Goal: Task Accomplishment & Management: Manage account settings

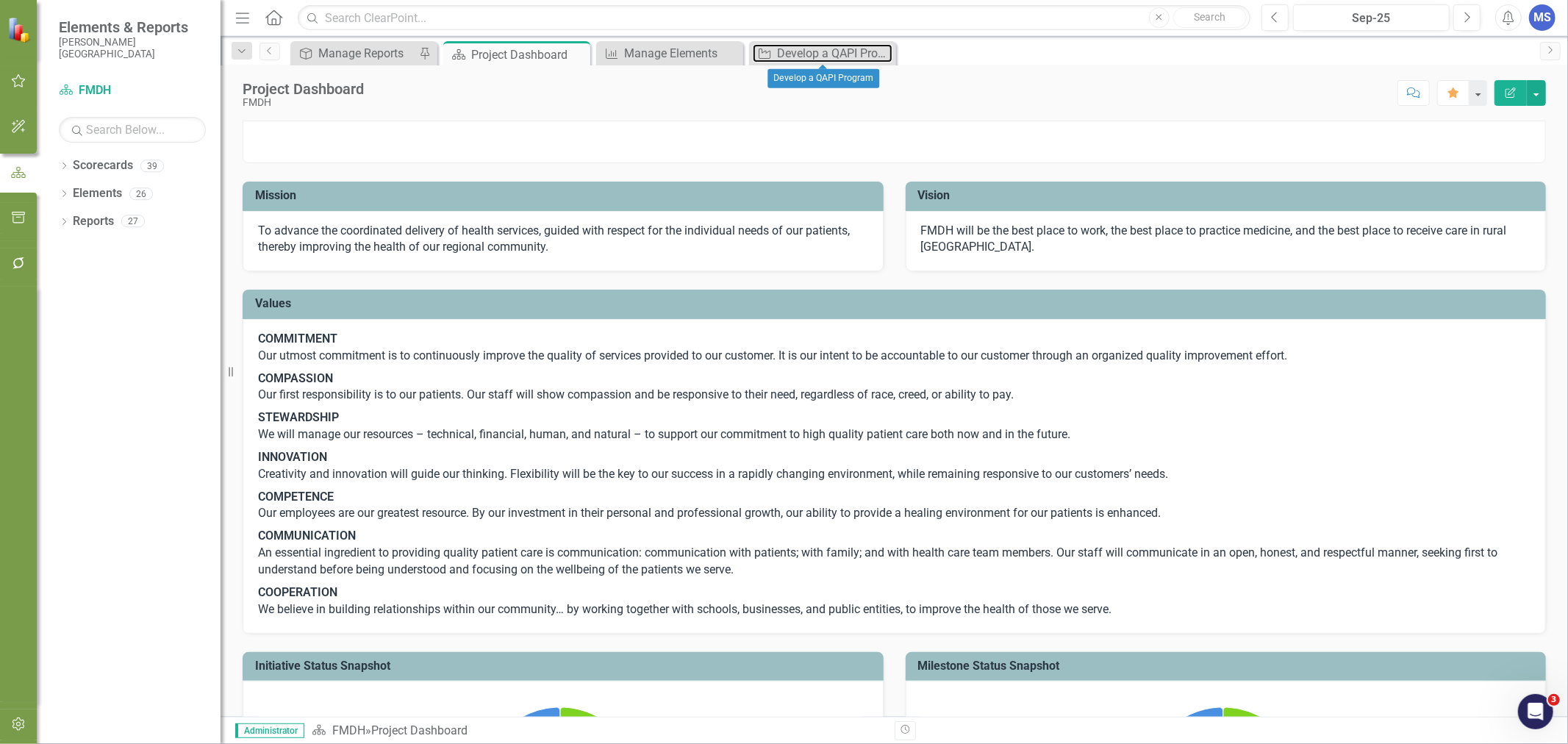
click at [830, 54] on div "Develop a QAPI Program" at bounding box center [835, 53] width 116 height 18
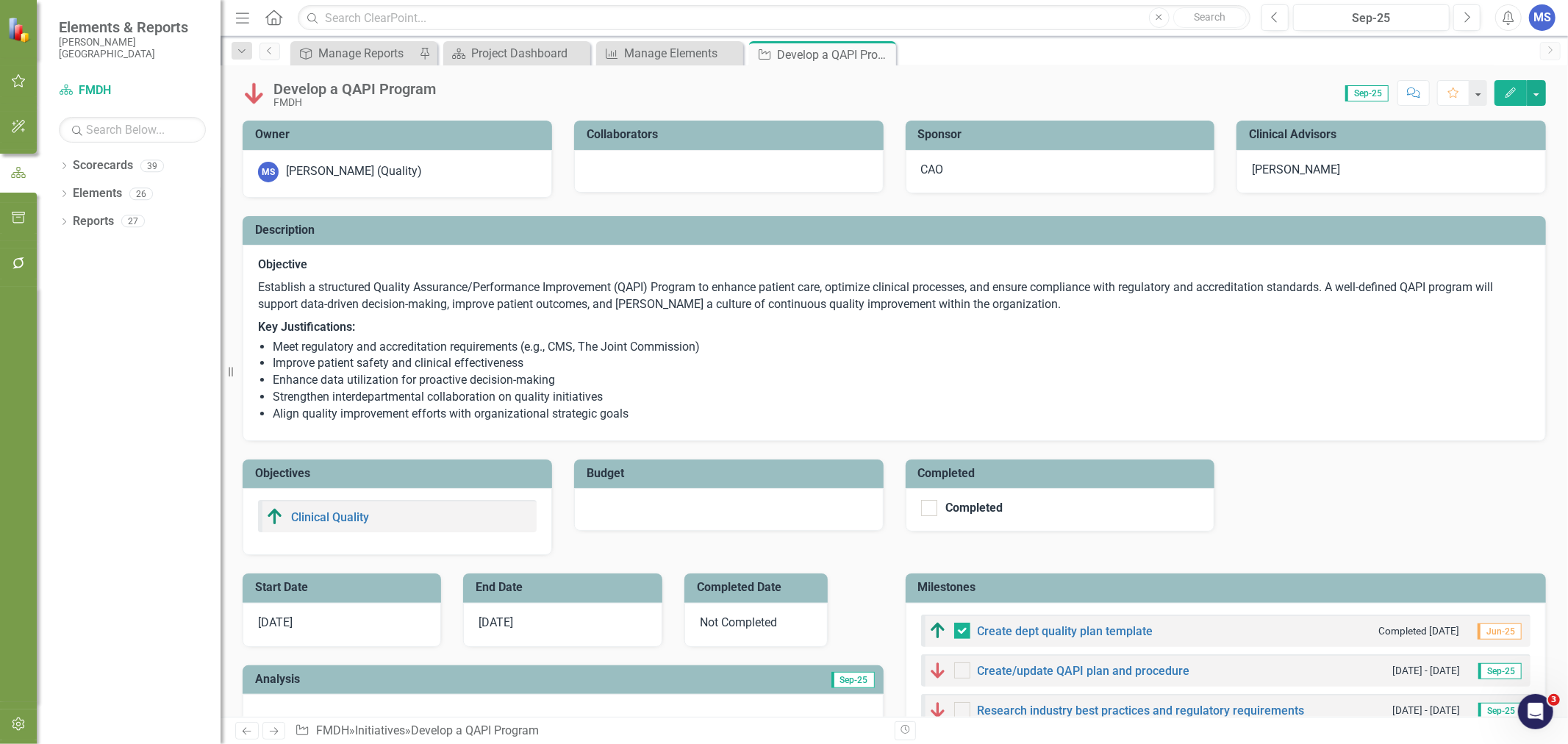
click at [64, 167] on icon "Dropdown" at bounding box center [64, 168] width 10 height 8
click at [55, 193] on icon "Dropdown" at bounding box center [49, 193] width 11 height 9
click at [55, 278] on icon "Dropdown" at bounding box center [49, 273] width 11 height 9
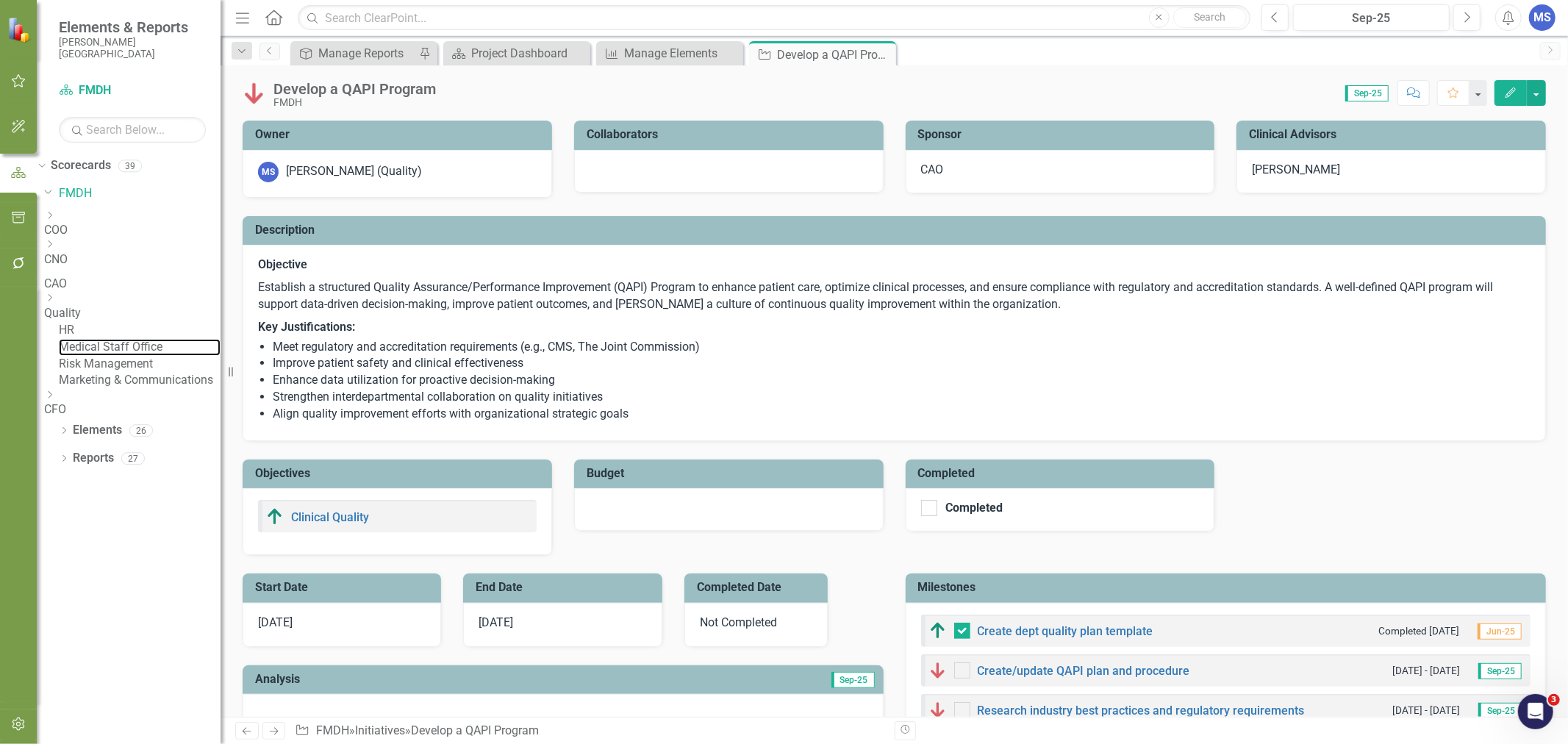
click at [145, 356] on link "Medical Staff Office" at bounding box center [140, 348] width 162 height 17
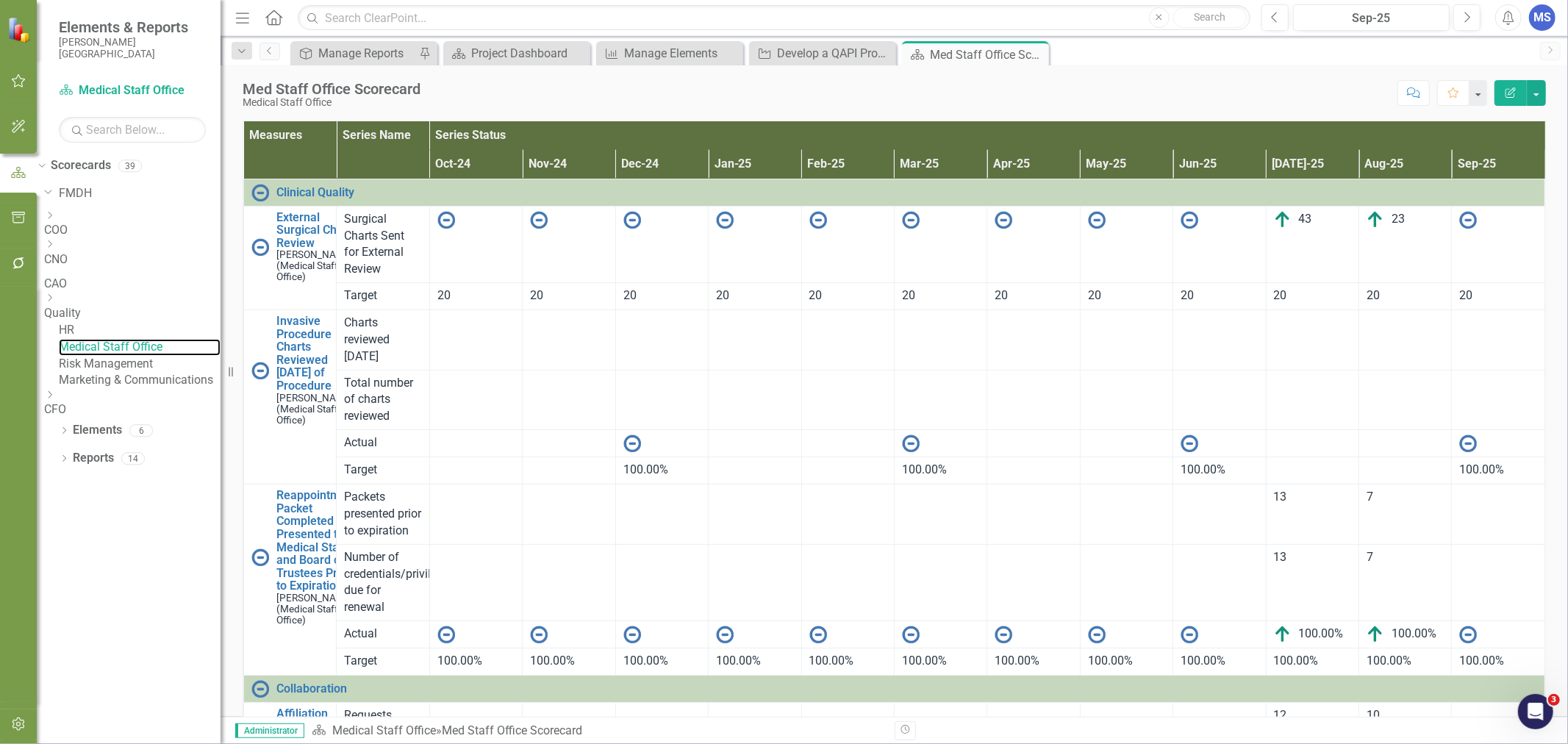
scroll to position [0, 62]
click at [1488, 444] on div at bounding box center [1499, 443] width 78 height 17
click at [1478, 400] on td at bounding box center [1499, 400] width 93 height 60
click at [1478, 353] on td at bounding box center [1499, 340] width 93 height 60
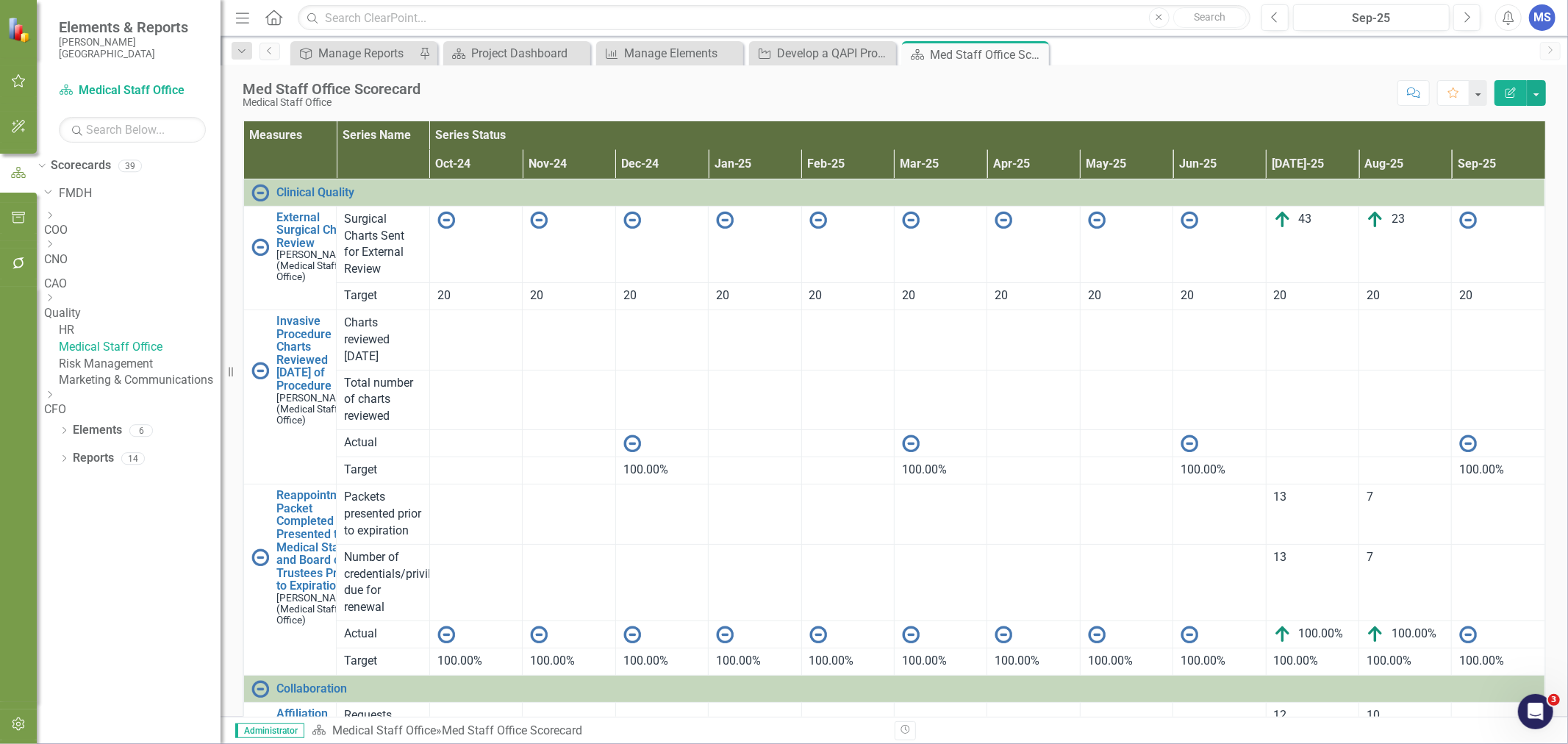
click at [1478, 310] on td "20" at bounding box center [1499, 296] width 93 height 27
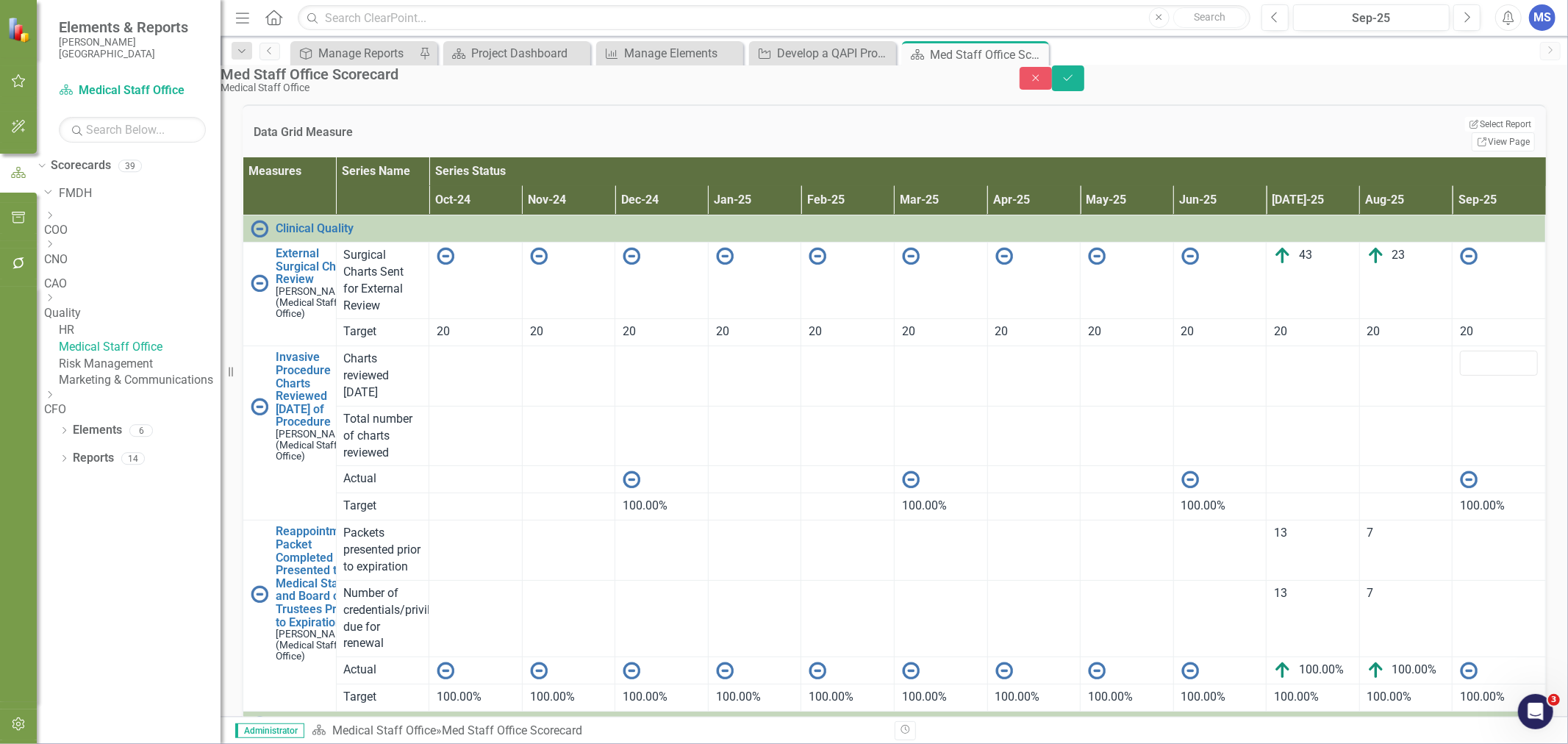
click at [1370, 393] on td at bounding box center [1406, 376] width 93 height 60
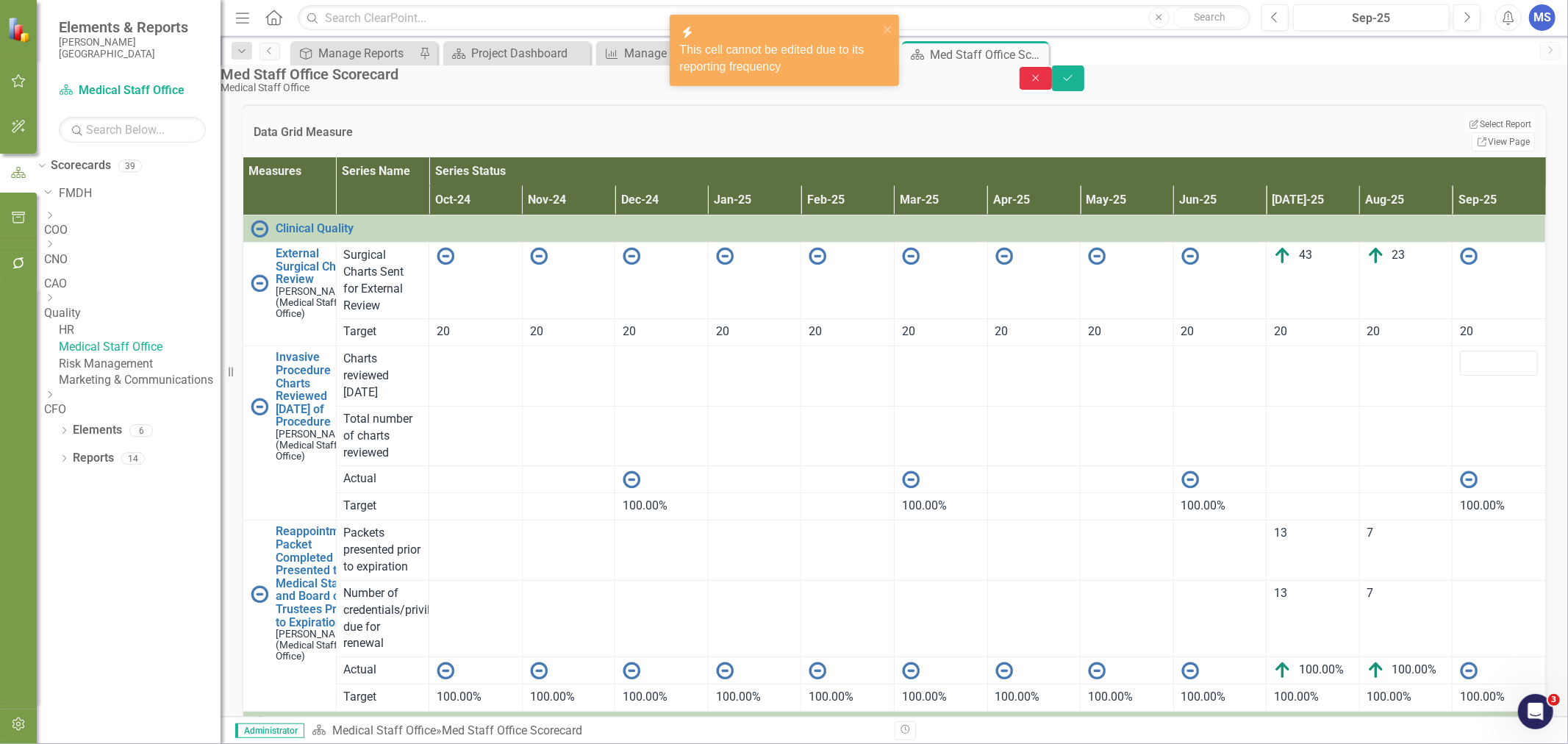
click at [1052, 78] on button "Close" at bounding box center [1035, 78] width 32 height 23
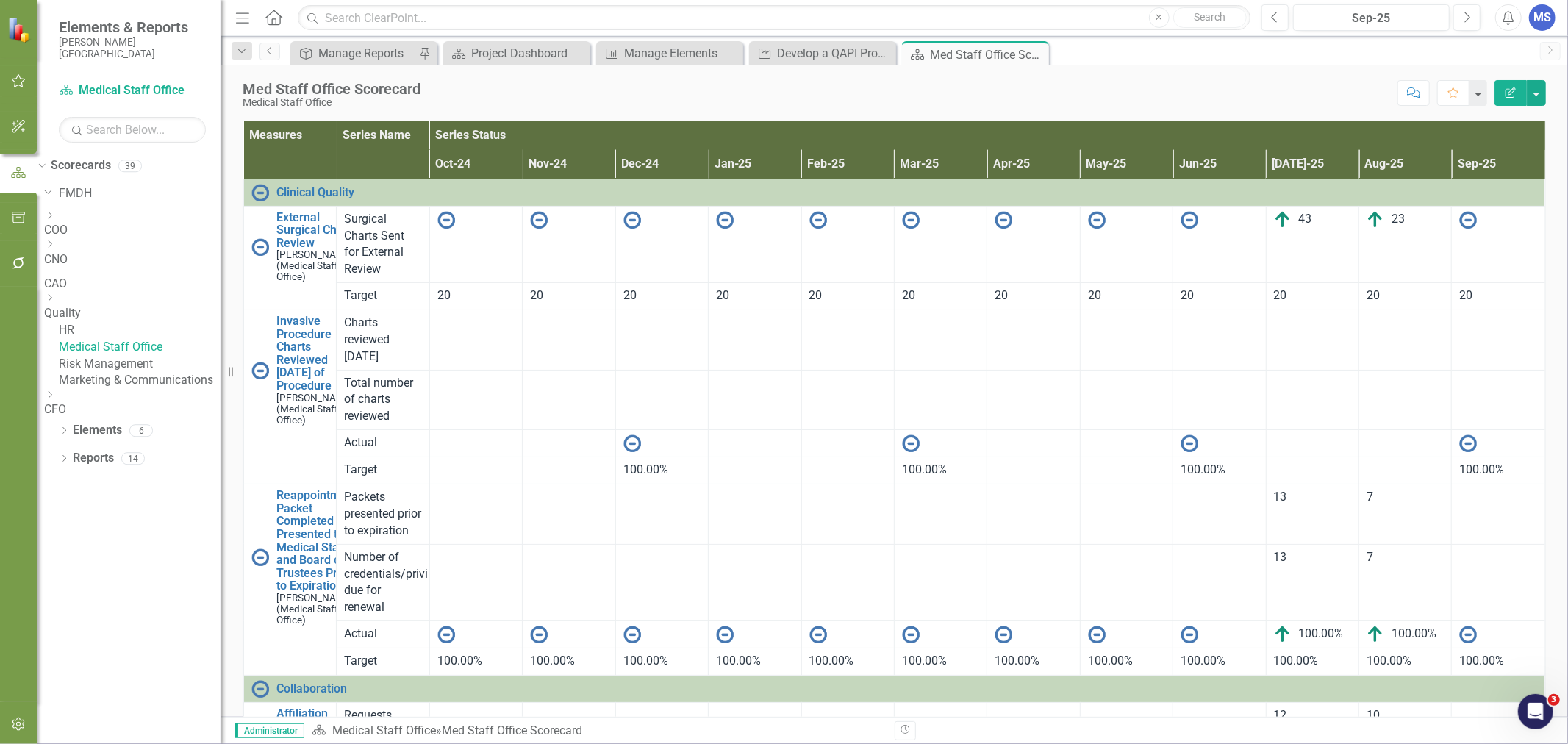
click at [1400, 355] on td at bounding box center [1406, 340] width 92 height 60
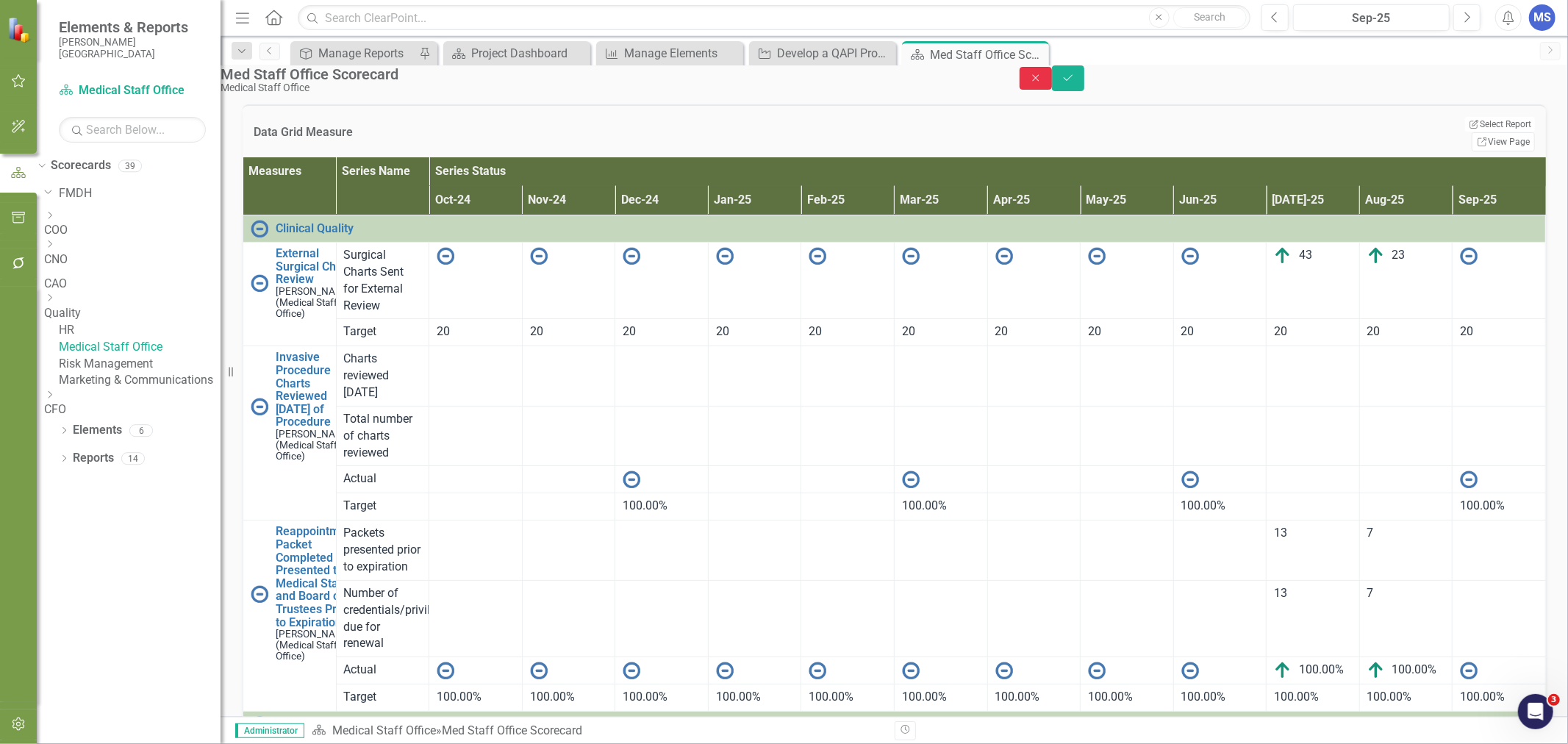
click at [1043, 83] on icon "Close" at bounding box center [1036, 78] width 13 height 10
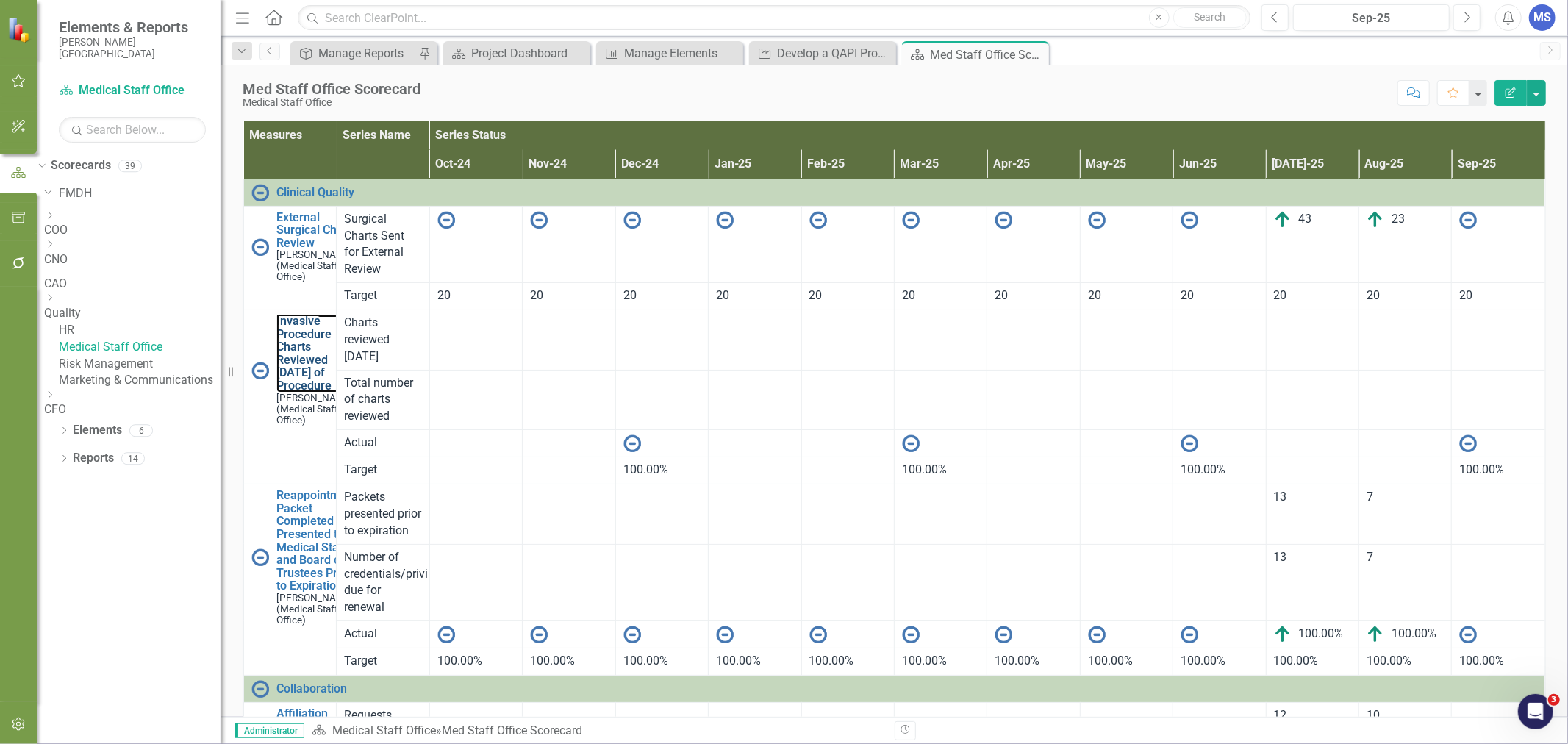
click at [277, 325] on link "Invasive Procedure Charts Reviewed [DATE] of Procedure" at bounding box center [315, 353] width 78 height 78
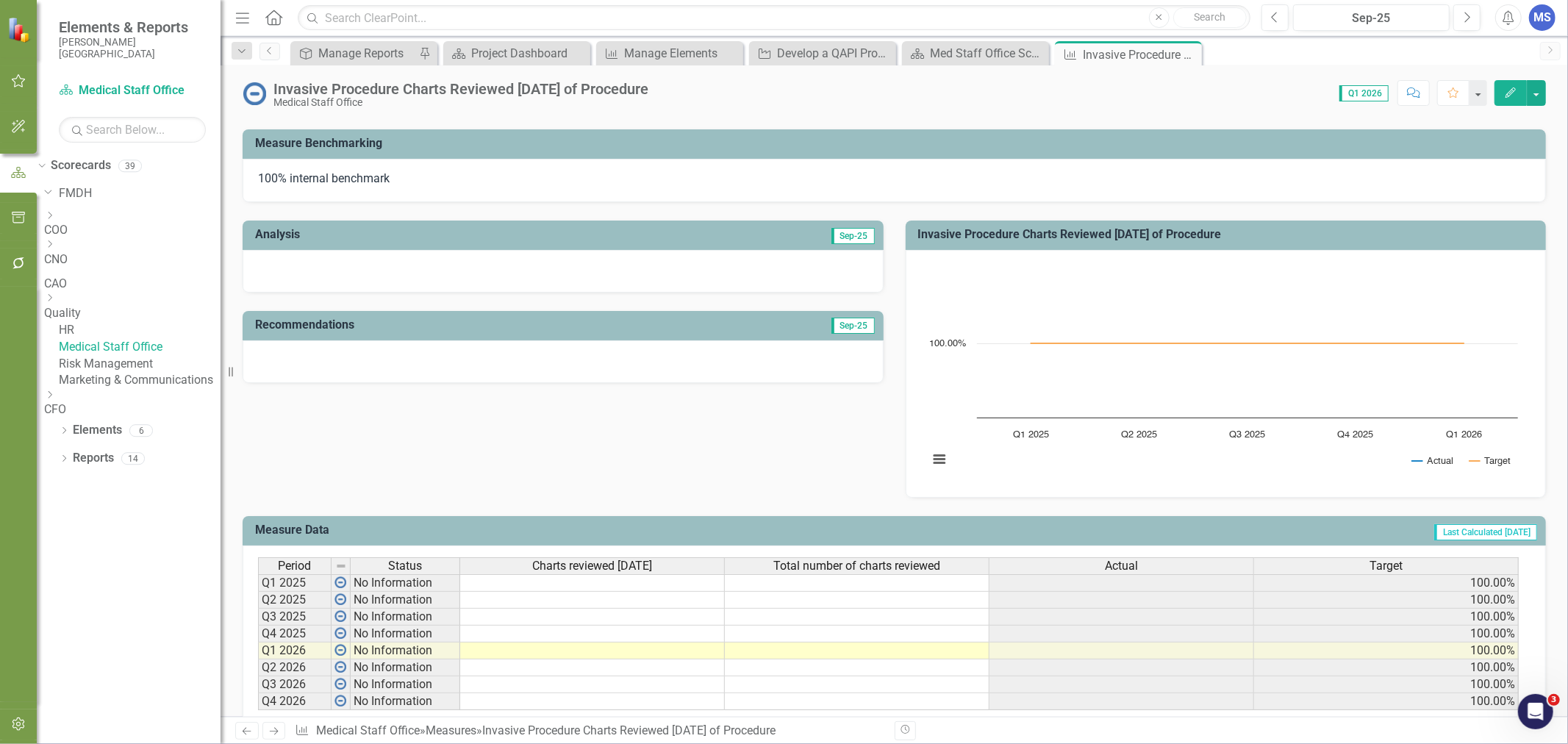
scroll to position [239, 0]
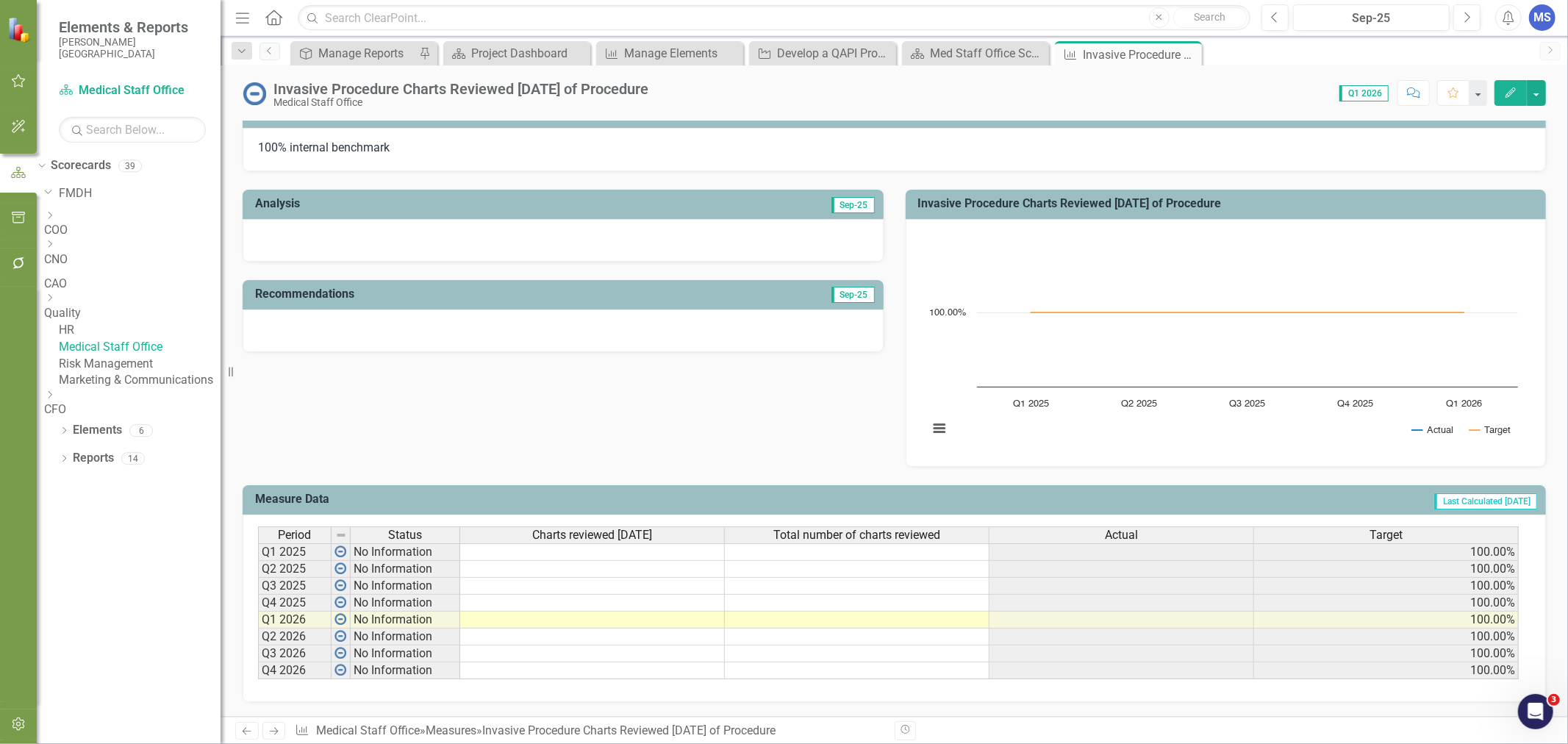
click at [495, 579] on td at bounding box center [592, 586] width 265 height 17
click at [0, 0] on icon "Close" at bounding box center [0, 0] width 0 height 0
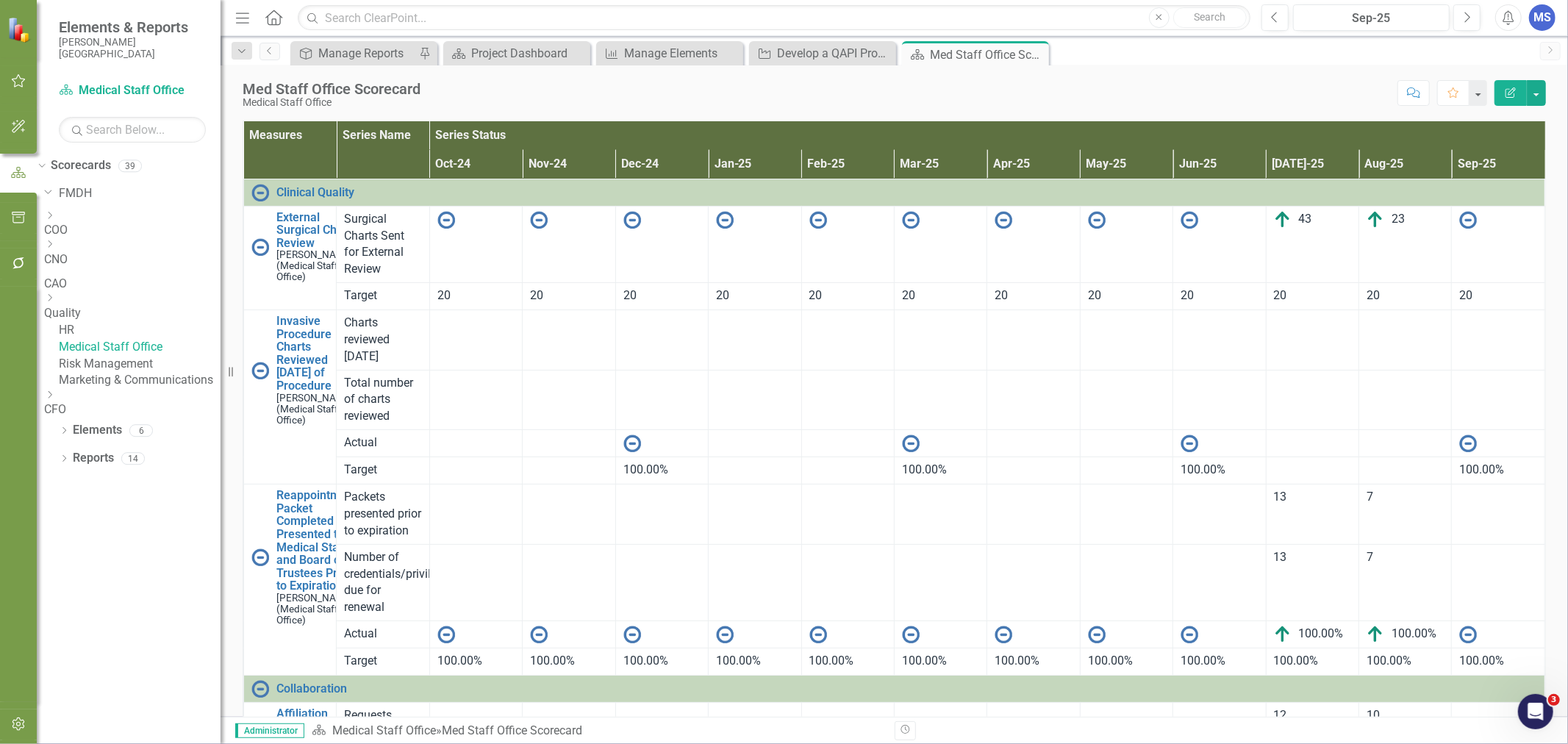
scroll to position [0, 62]
drag, startPoint x: 1035, startPoint y: 56, endPoint x: 104, endPoint y: 319, distance: 967.4
click at [0, 0] on icon "Close" at bounding box center [0, 0] width 0 height 0
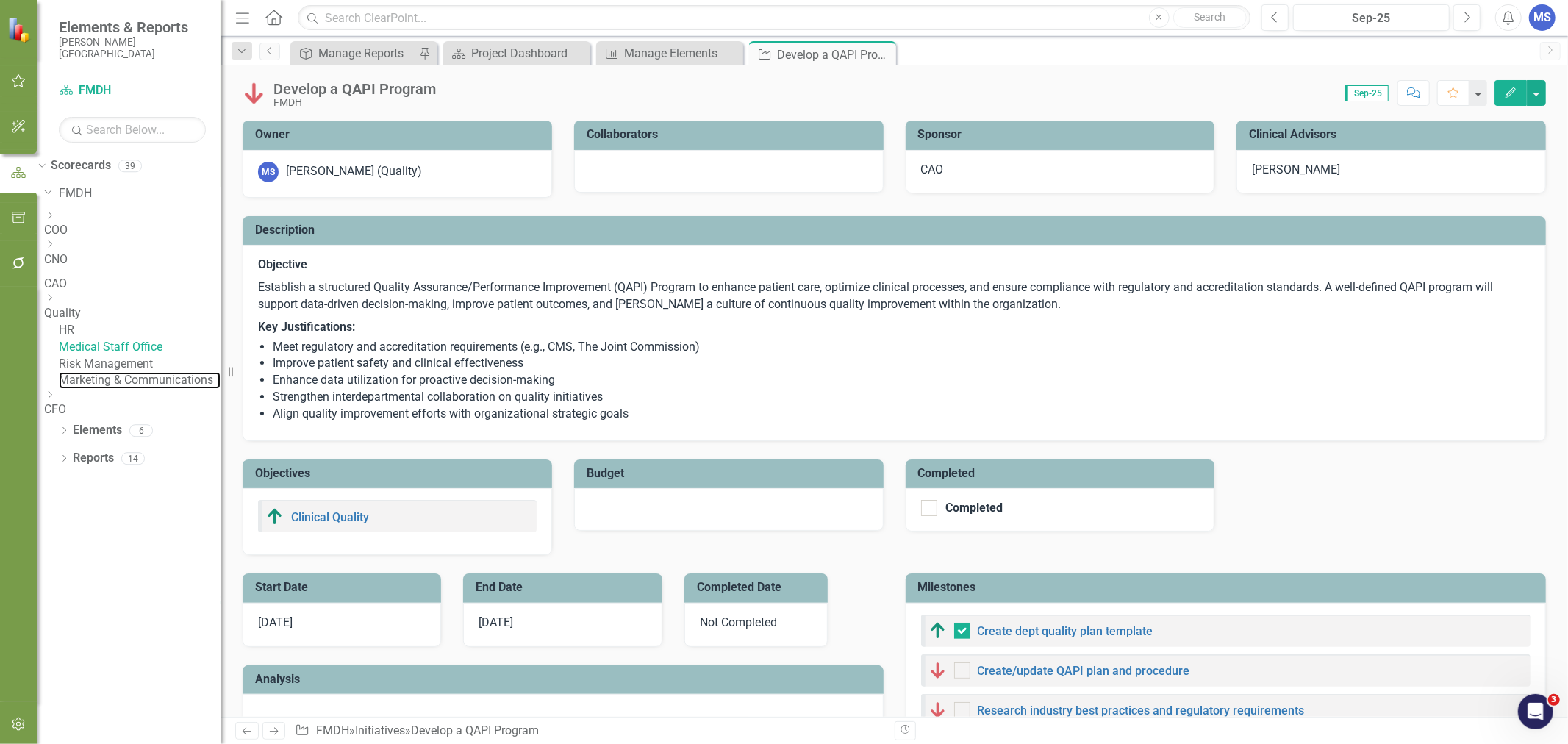
click at [123, 389] on link "Marketing & Communications" at bounding box center [140, 381] width 162 height 17
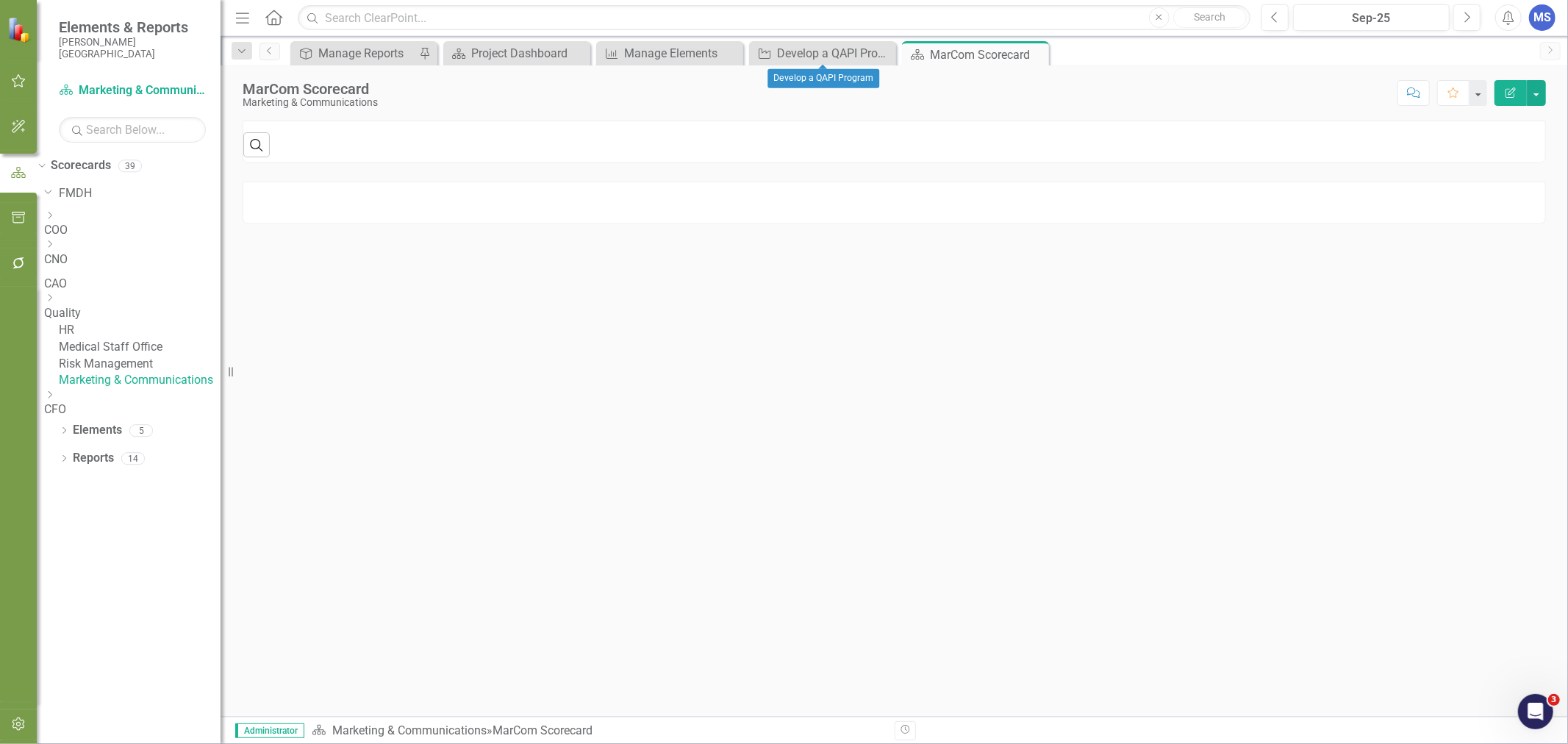
click at [0, 0] on icon "Close" at bounding box center [0, 0] width 0 height 0
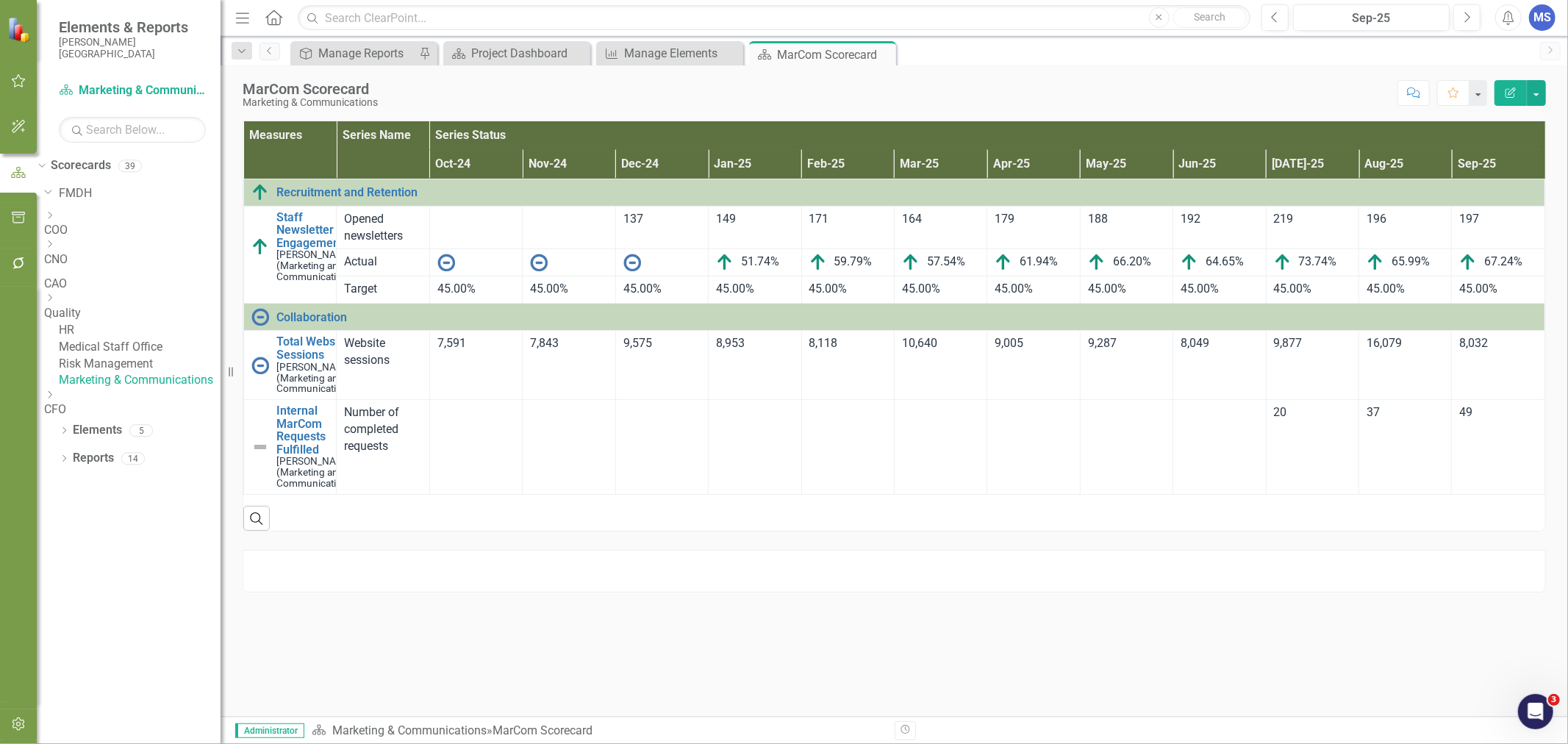
scroll to position [0, 40]
click at [0, 0] on icon at bounding box center [0, 0] width 0 height 0
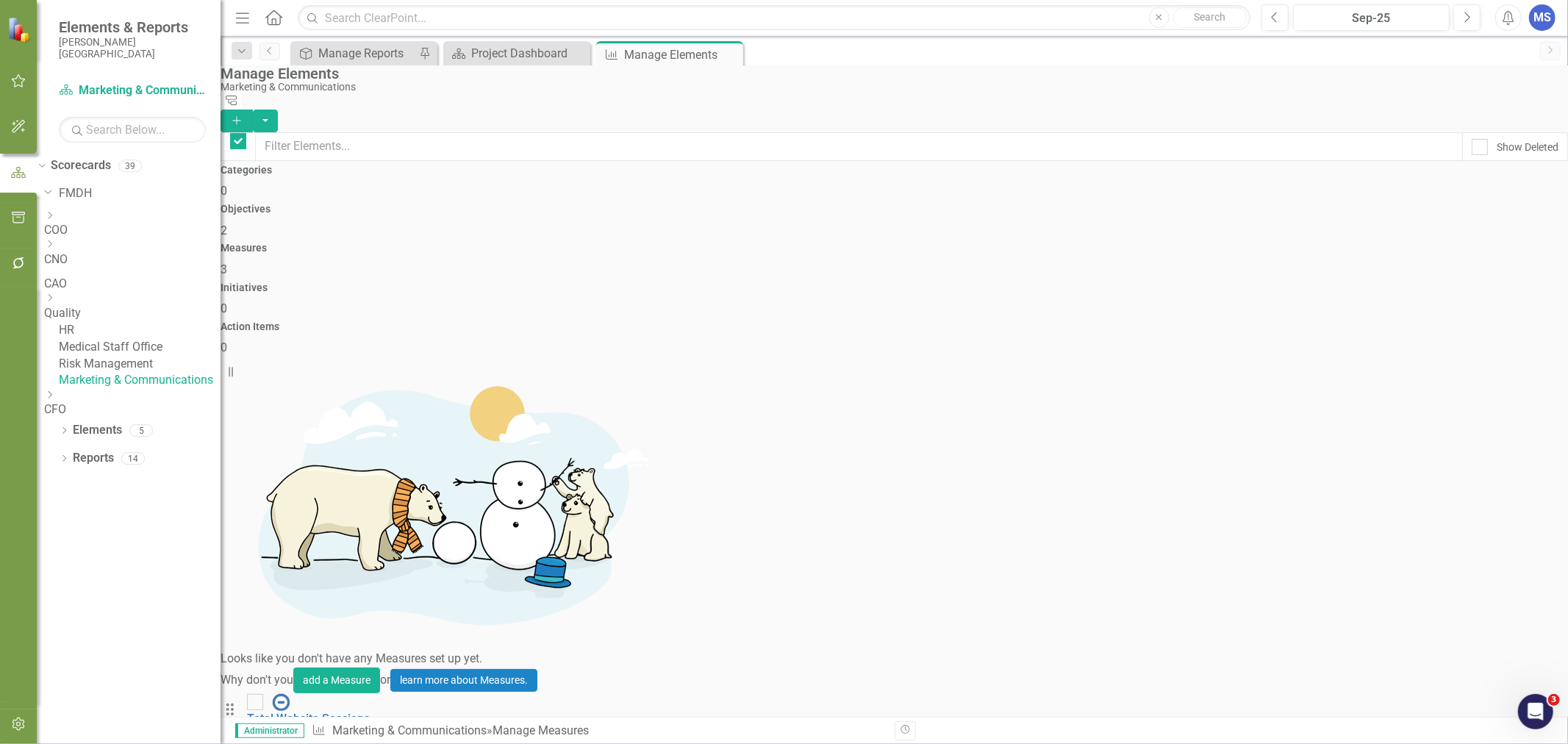
checkbox input "false"
click at [151, 372] on link "Risk Management" at bounding box center [140, 364] width 162 height 17
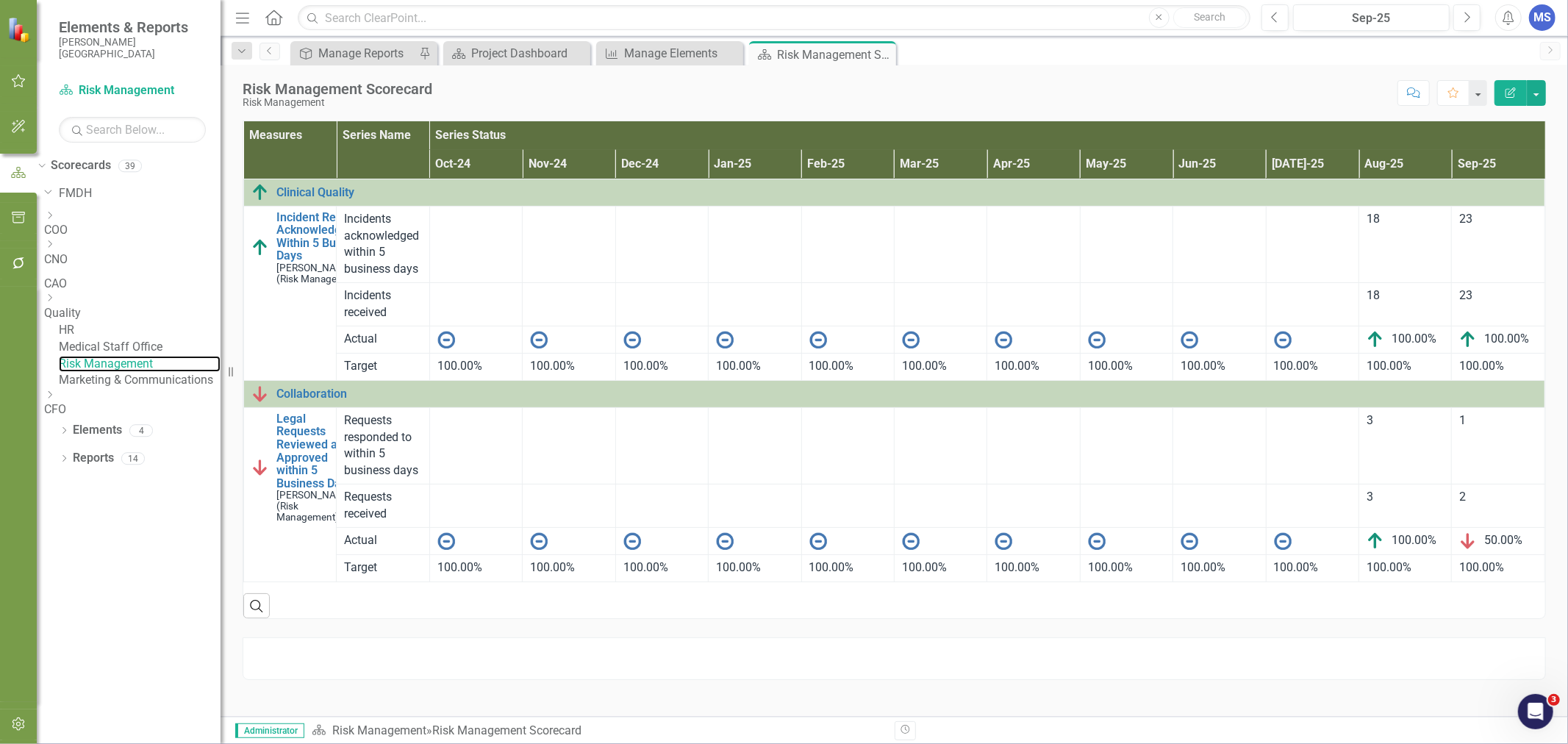
scroll to position [0, 40]
click at [0, 0] on icon "Close" at bounding box center [0, 0] width 0 height 0
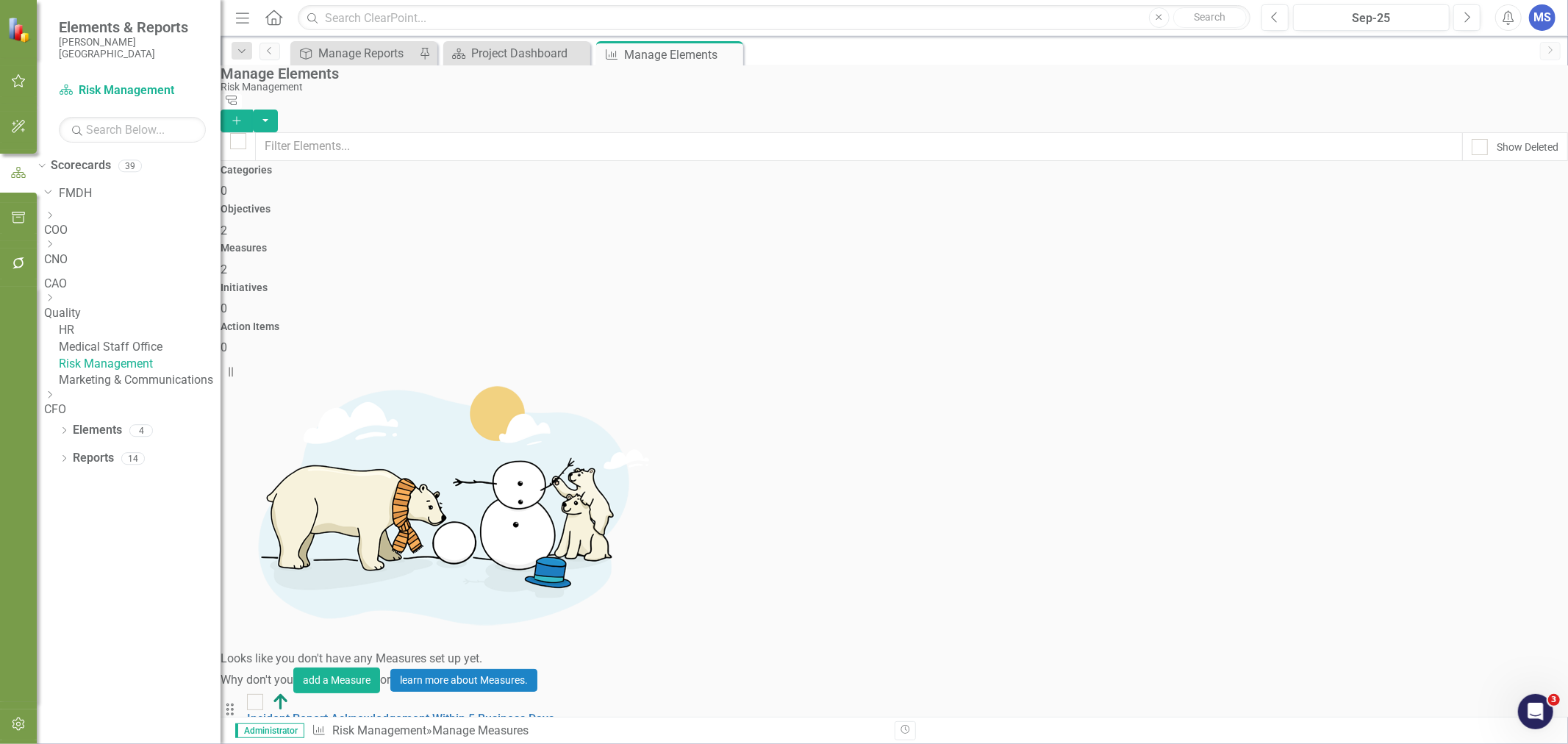
checkbox input "false"
click at [145, 356] on link "Medical Staff Office" at bounding box center [140, 348] width 162 height 17
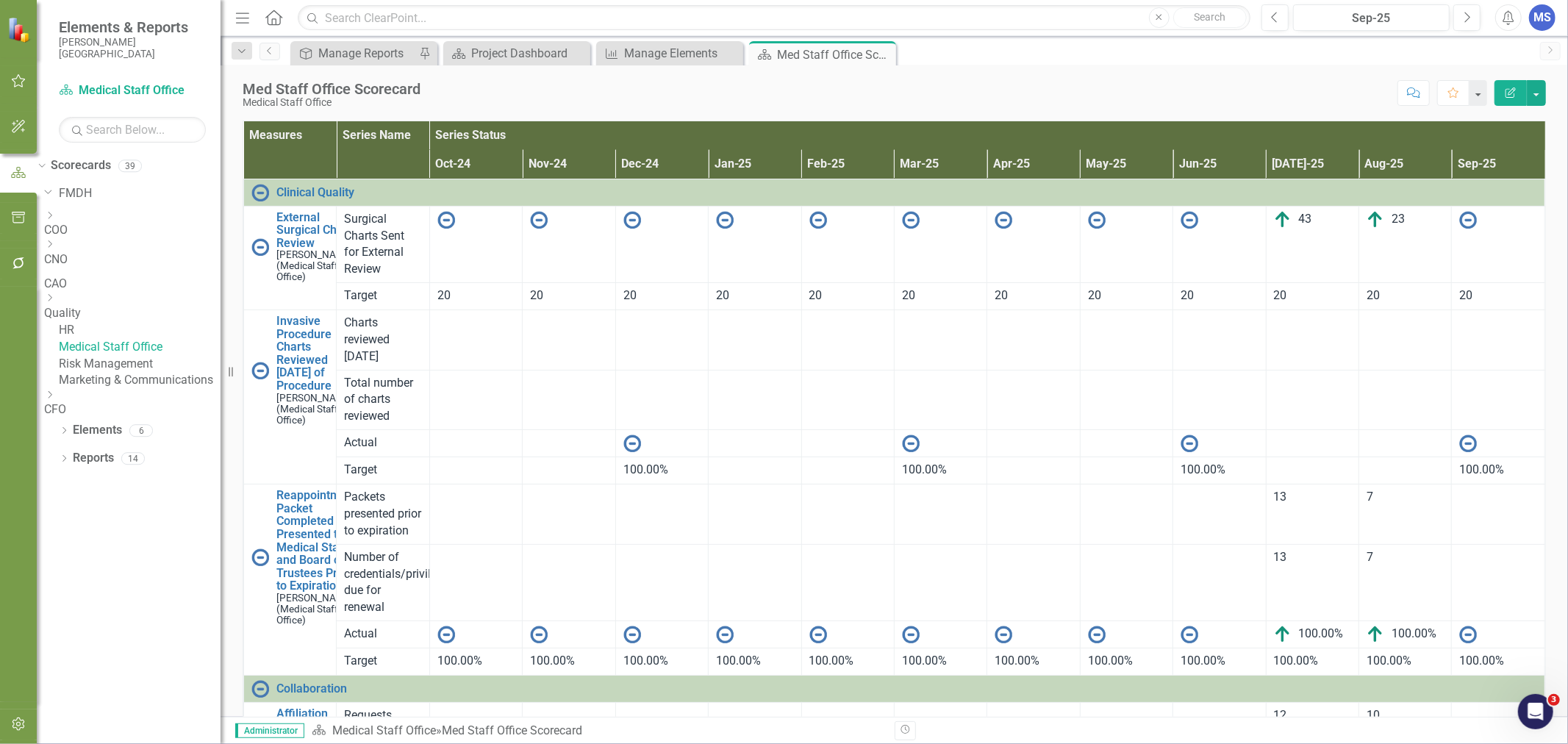
click at [0, 0] on icon at bounding box center [0, 0] width 0 height 0
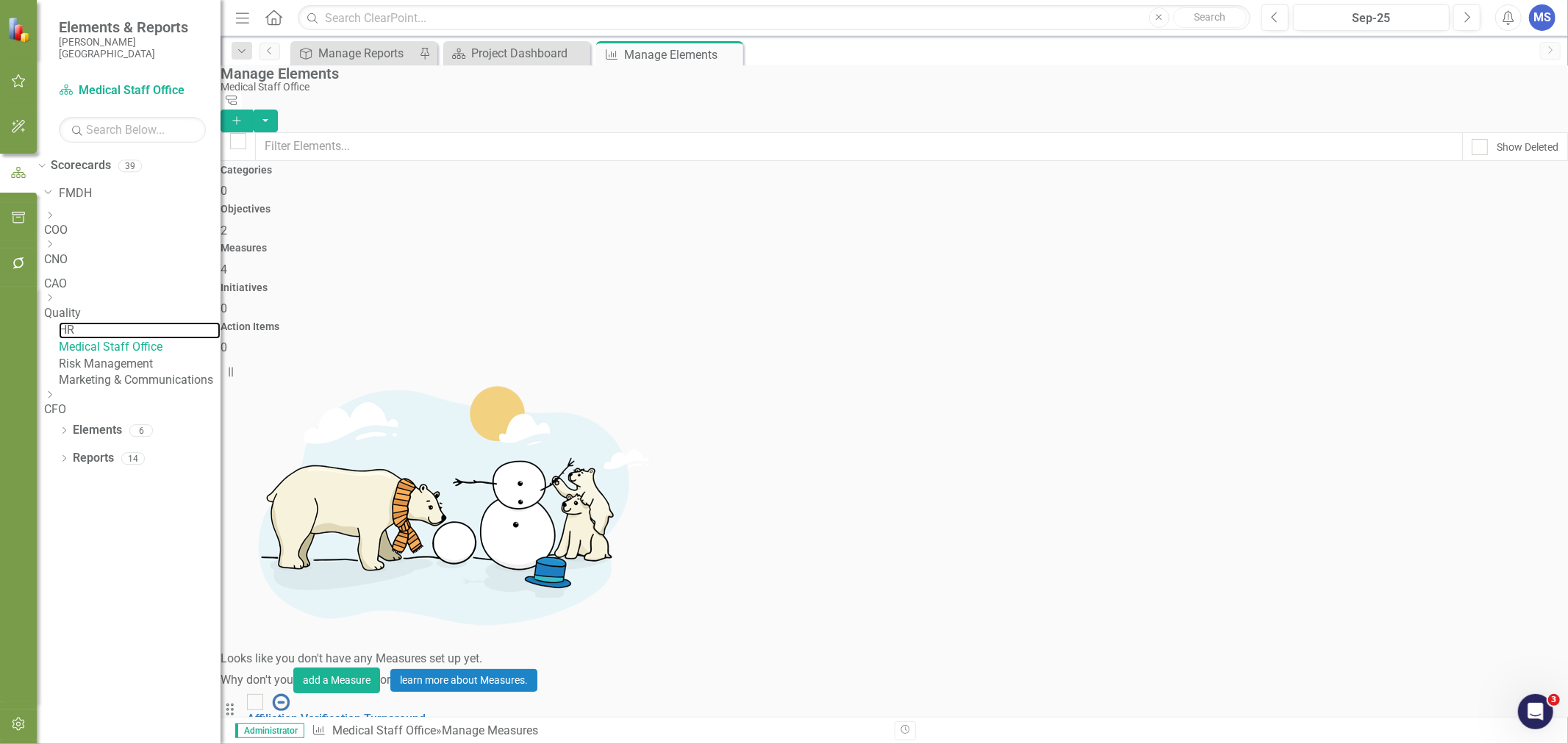
click at [130, 339] on link "HR" at bounding box center [140, 330] width 162 height 17
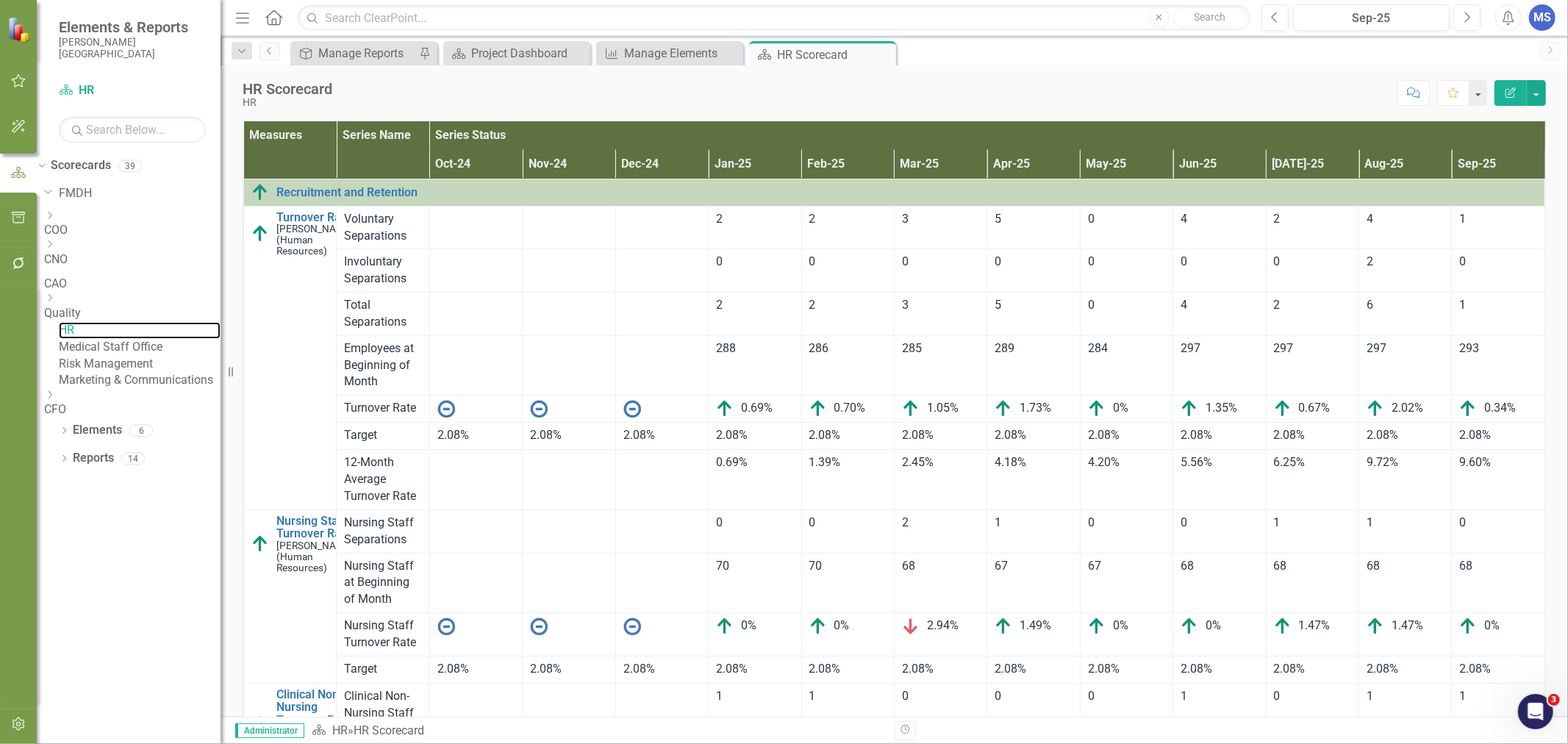
scroll to position [637, 62]
click at [55, 302] on icon "Dropdown" at bounding box center [49, 297] width 11 height 9
click at [144, 351] on link "Infection Control" at bounding box center [140, 342] width 162 height 17
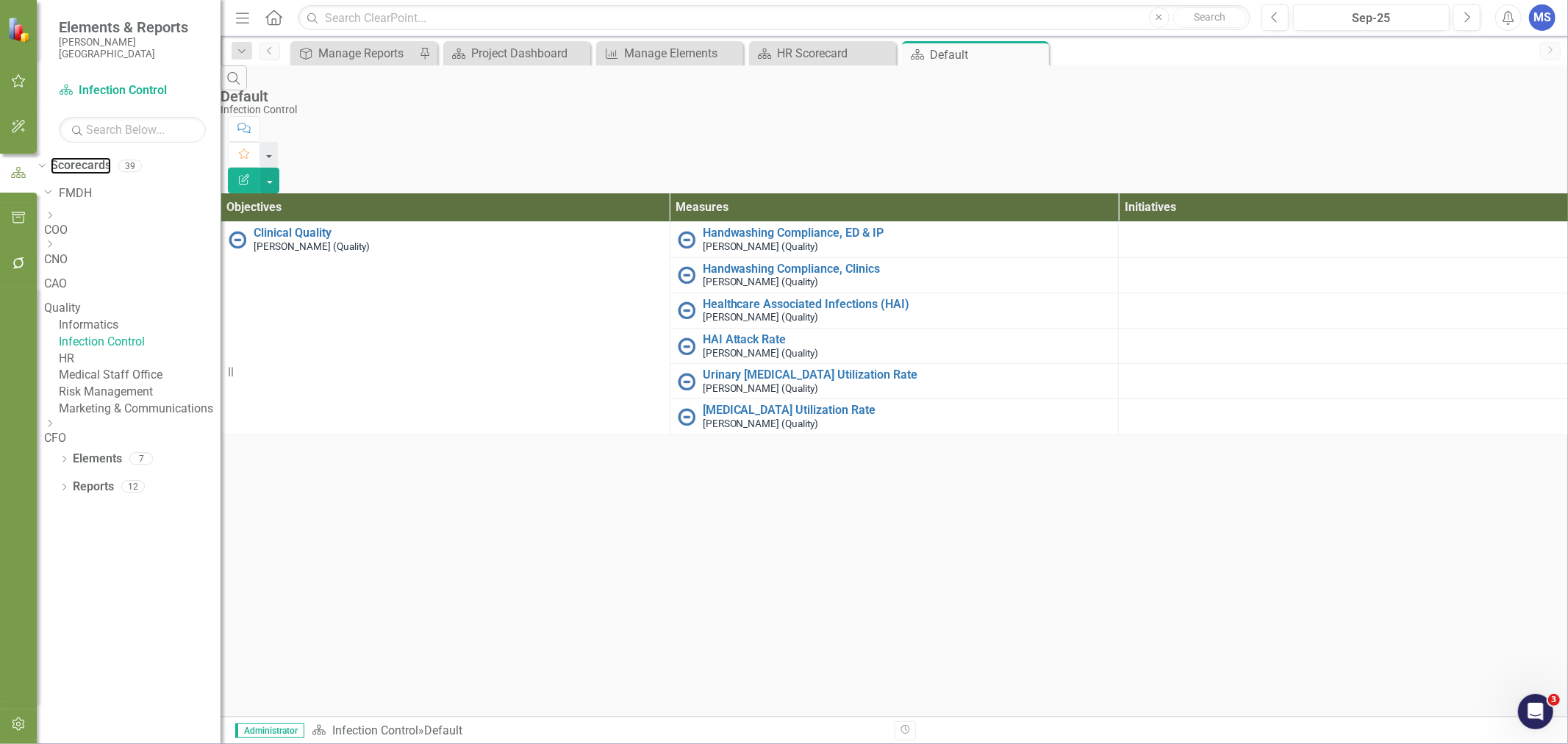
click at [111, 168] on link "Scorecards" at bounding box center [80, 166] width 60 height 17
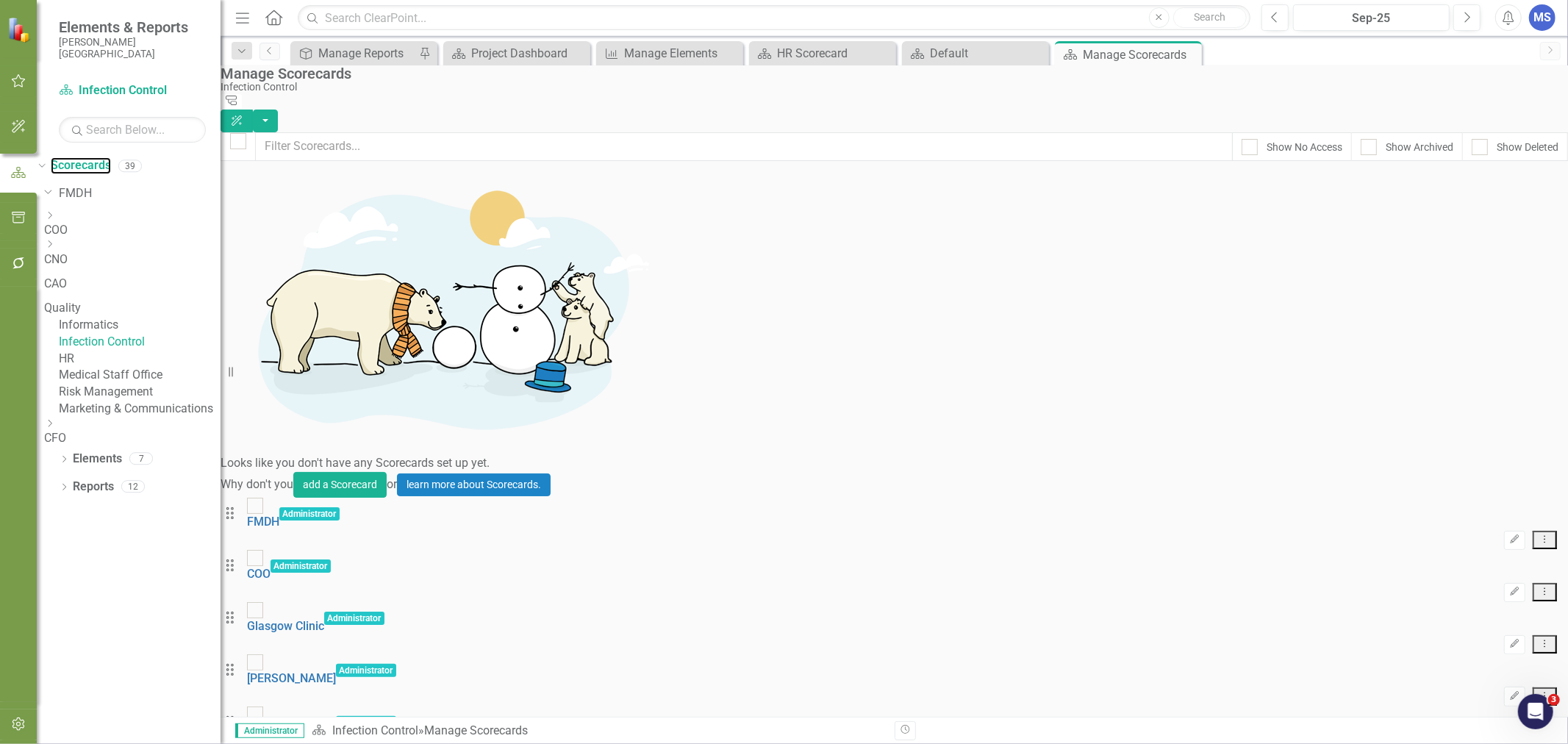
scroll to position [980, 0]
click at [927, 54] on link "Scorecard Default" at bounding box center [975, 53] width 140 height 18
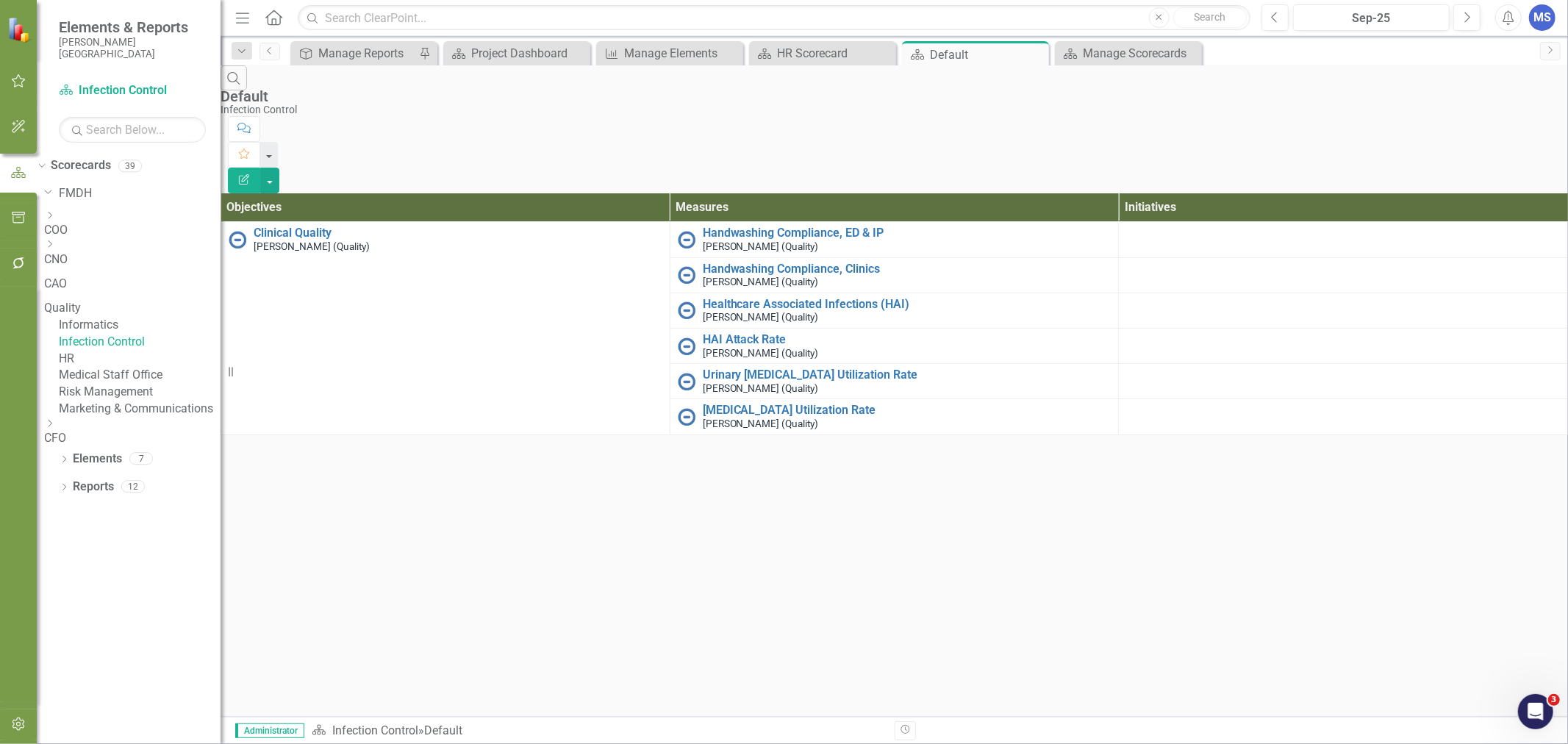
click at [251, 174] on icon "Edit Report" at bounding box center [244, 179] width 13 height 10
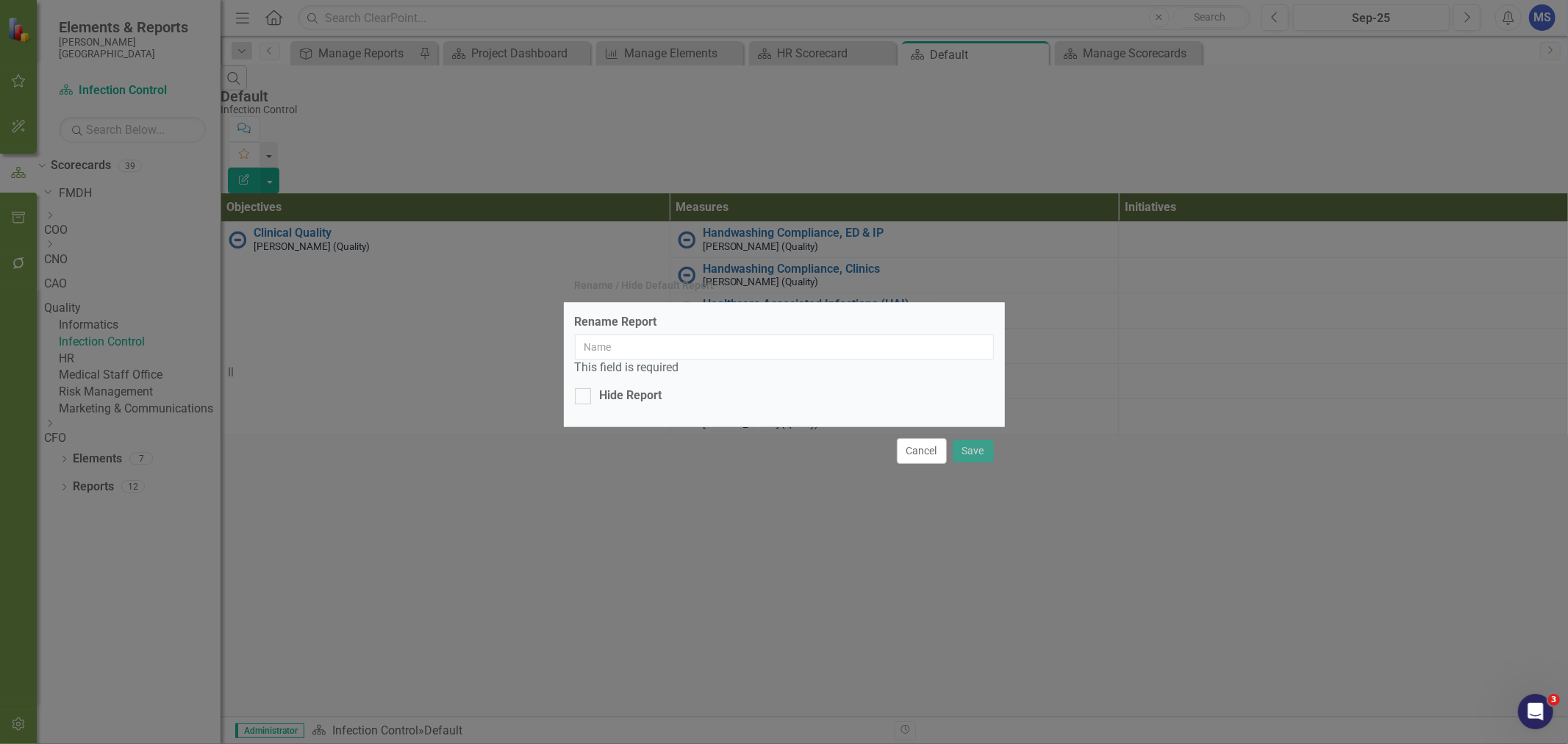
click at [919, 458] on button "Cancel" at bounding box center [921, 451] width 50 height 26
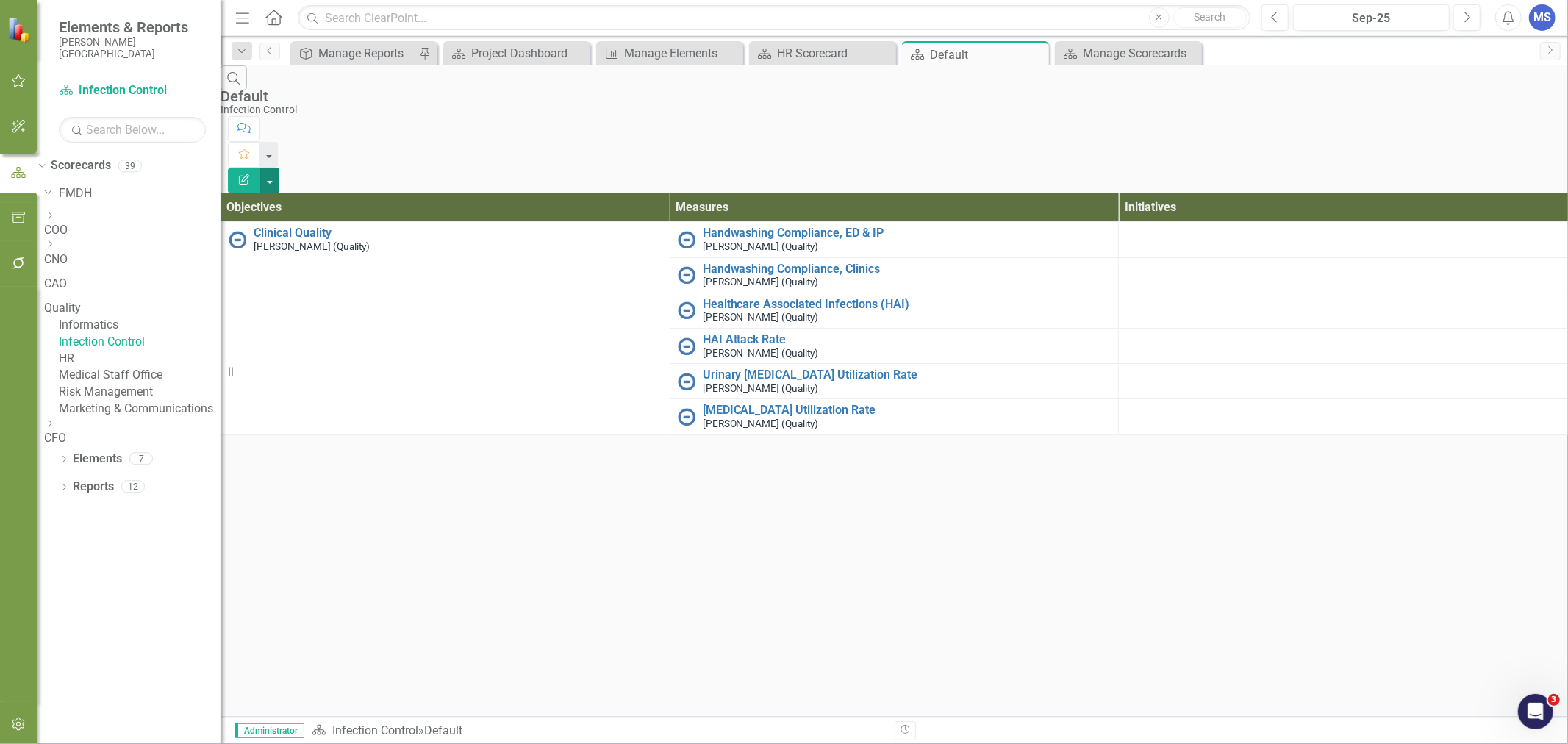
click at [279, 168] on button "button" at bounding box center [269, 180] width 19 height 26
click at [1012, 435] on div "Search Default Infection Control Comment Favorite Edit Report Objectives Measur…" at bounding box center [894, 250] width 1348 height 370
click at [1151, 54] on div "Manage Scorecards" at bounding box center [1141, 53] width 116 height 18
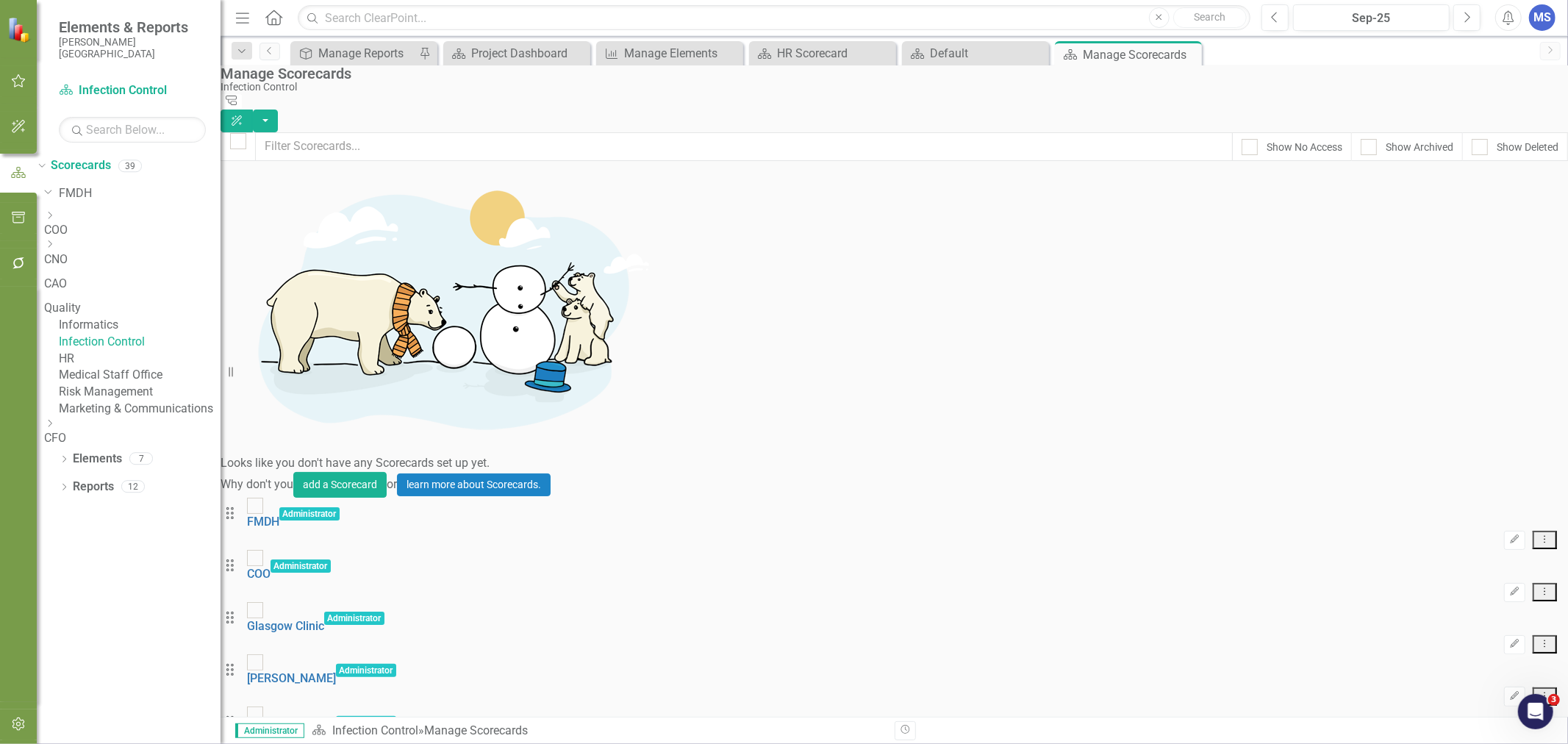
scroll to position [1062, 0]
click at [64, 493] on icon "Dropdown" at bounding box center [64, 489] width 10 height 8
click at [54, 627] on icon "Dropdown" at bounding box center [49, 623] width 10 height 8
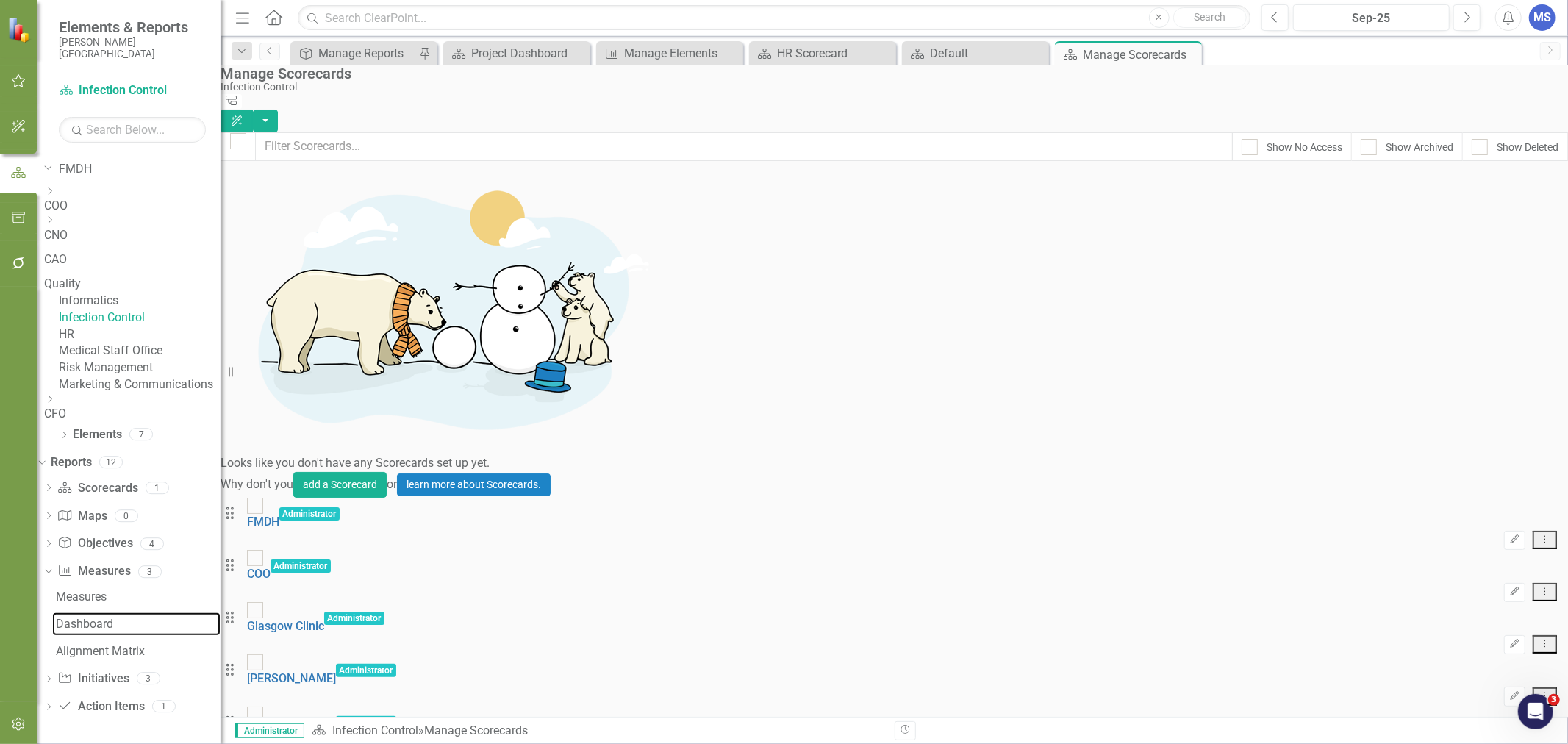
click at [130, 631] on div "Dashboard" at bounding box center [138, 624] width 164 height 13
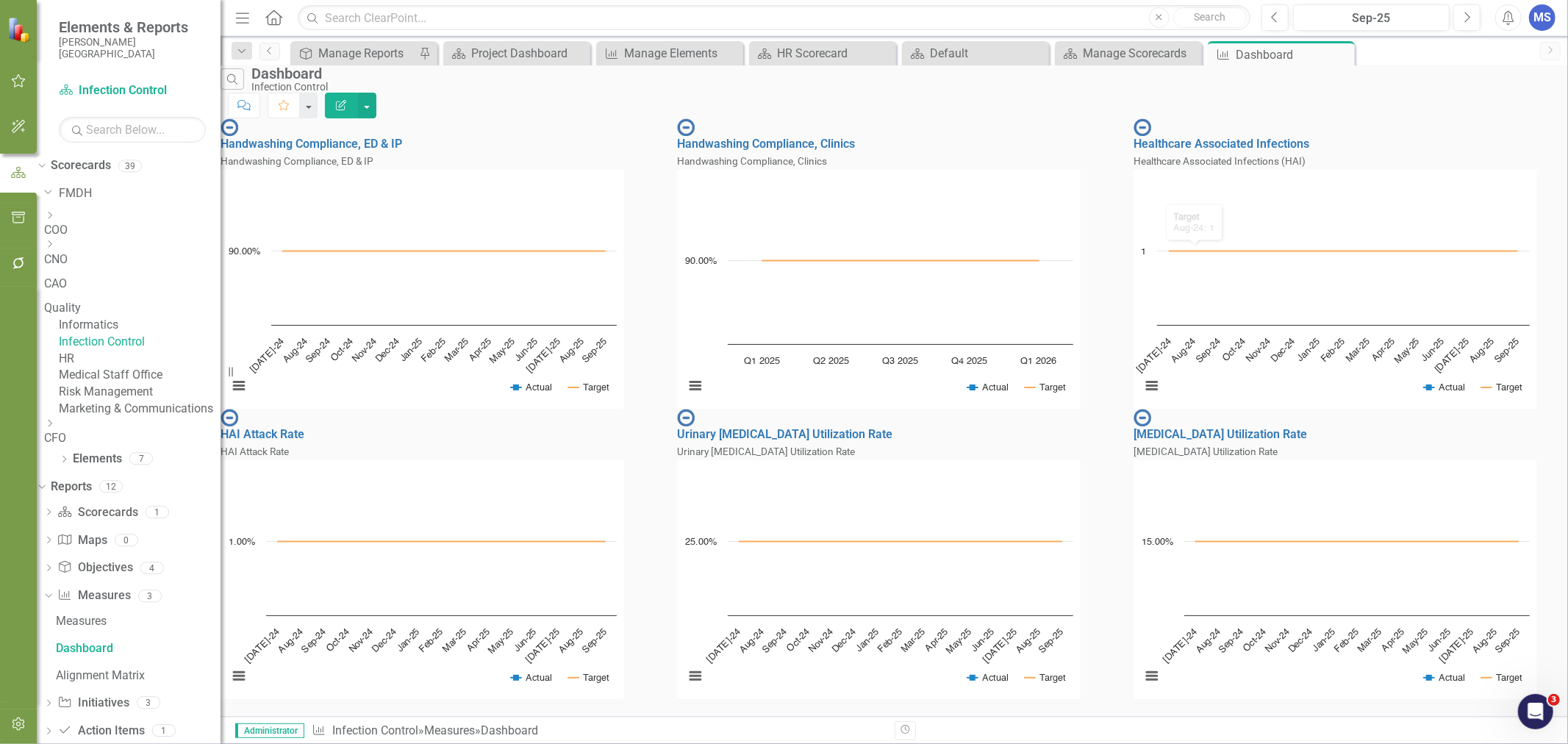
click at [0, 0] on icon "Close" at bounding box center [0, 0] width 0 height 0
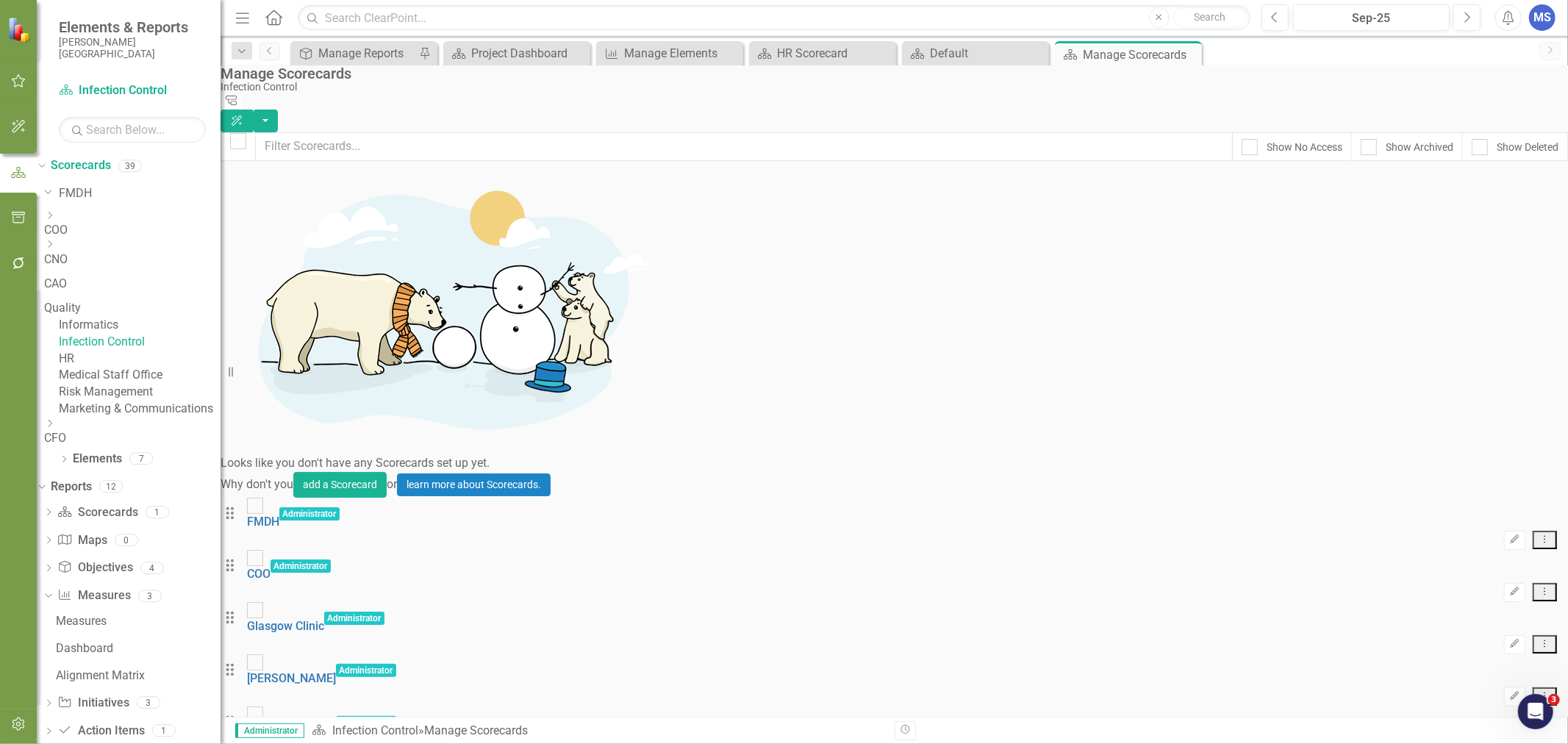
scroll to position [980, 0]
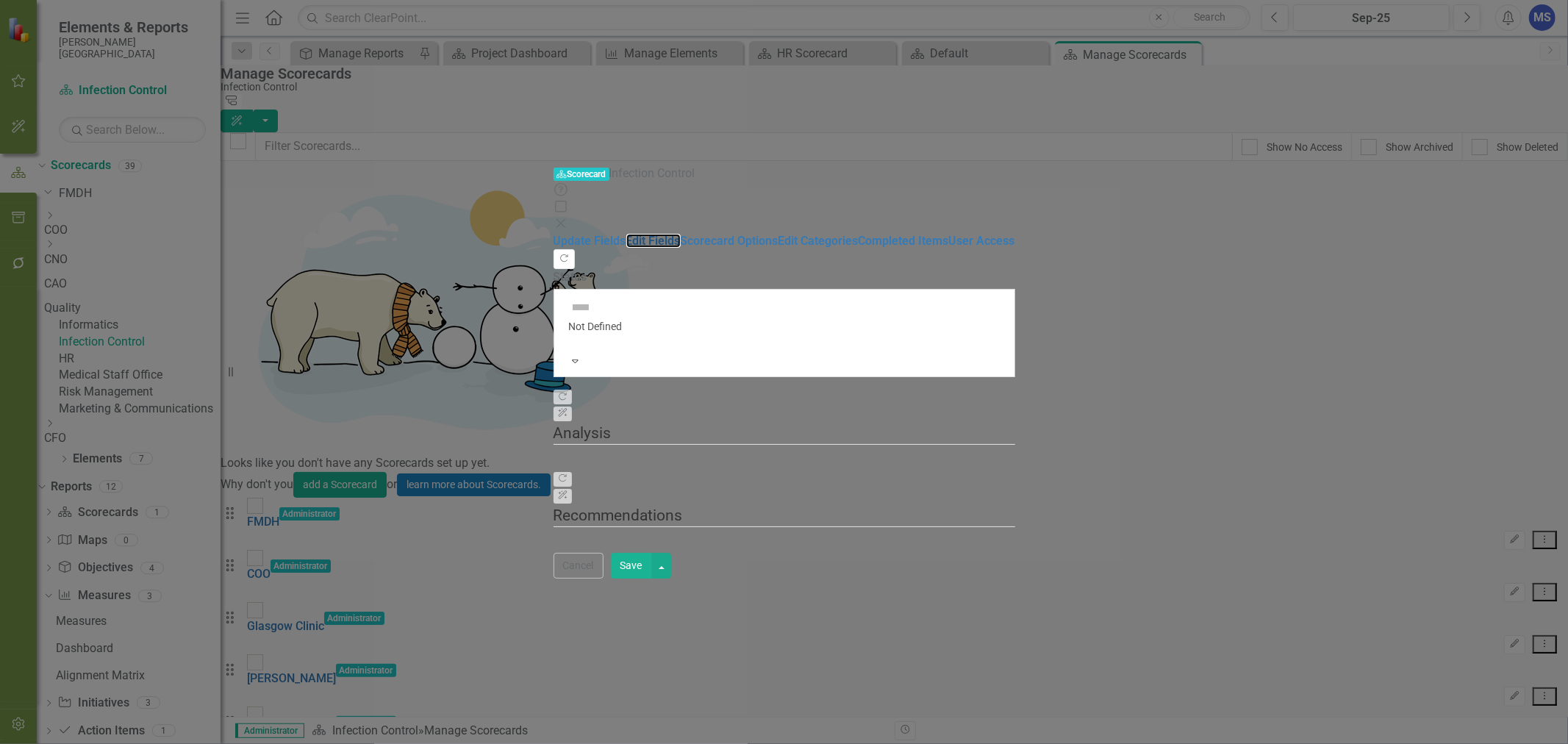
click at [627, 234] on link "Edit Fields" at bounding box center [654, 240] width 54 height 14
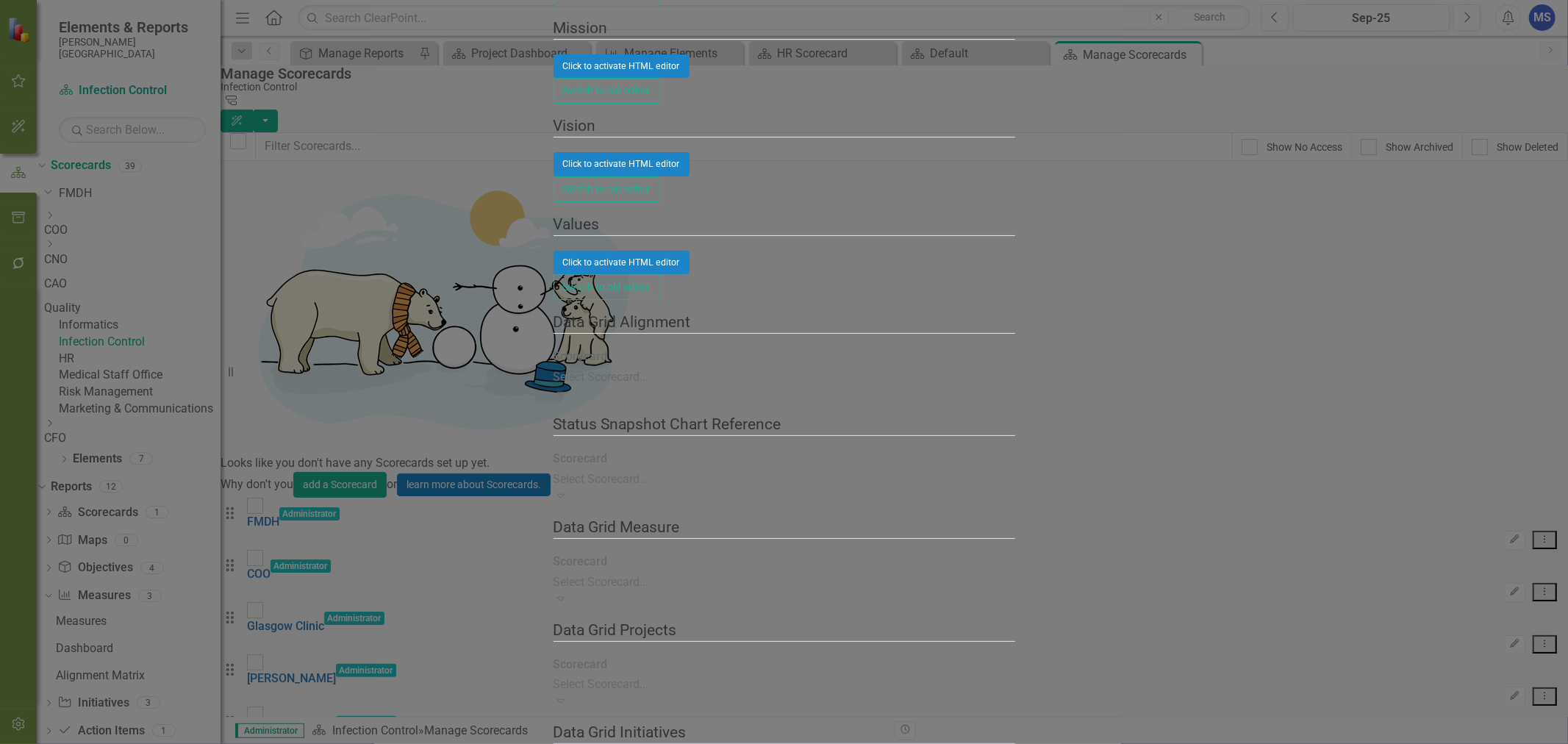
click at [653, 472] on div "Select Scorecard... Expand" at bounding box center [664, 488] width 220 height 34
click at [620, 574] on div "Select Scorecard..." at bounding box center [784, 582] width 462 height 17
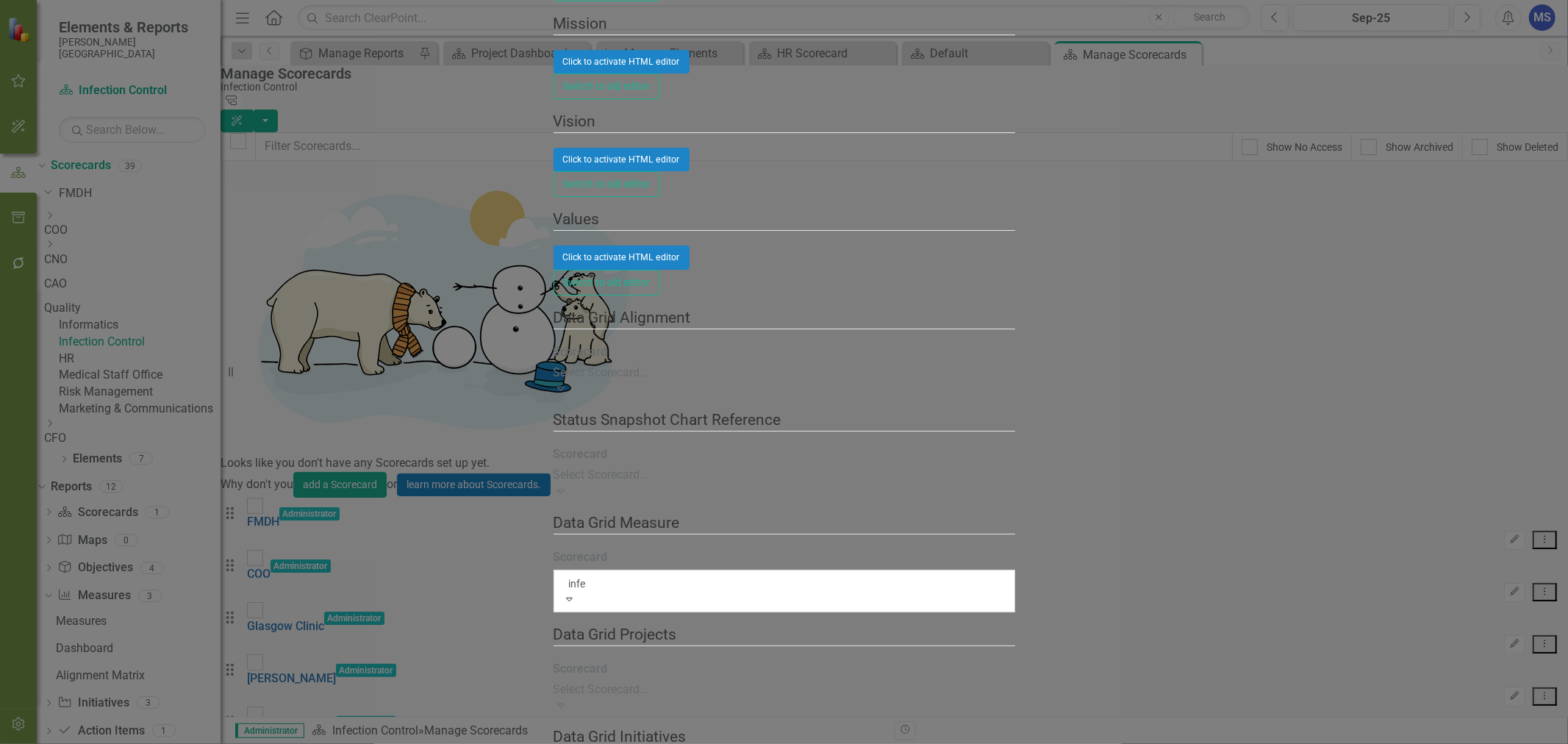
type input "infec"
click at [608, 743] on div "Infec tion Control" at bounding box center [784, 752] width 1568 height 17
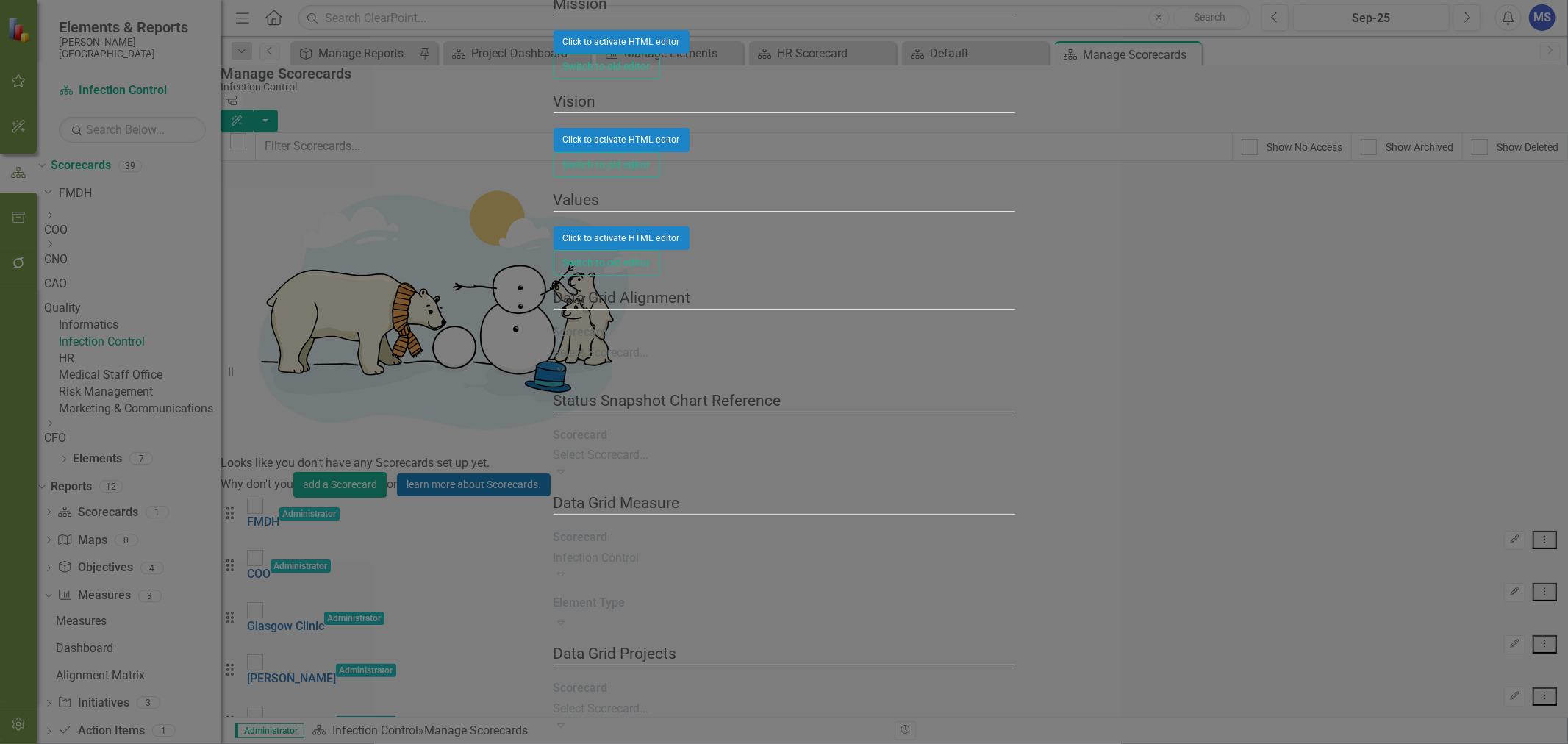
click at [593, 615] on div "Expand" at bounding box center [784, 623] width 462 height 17
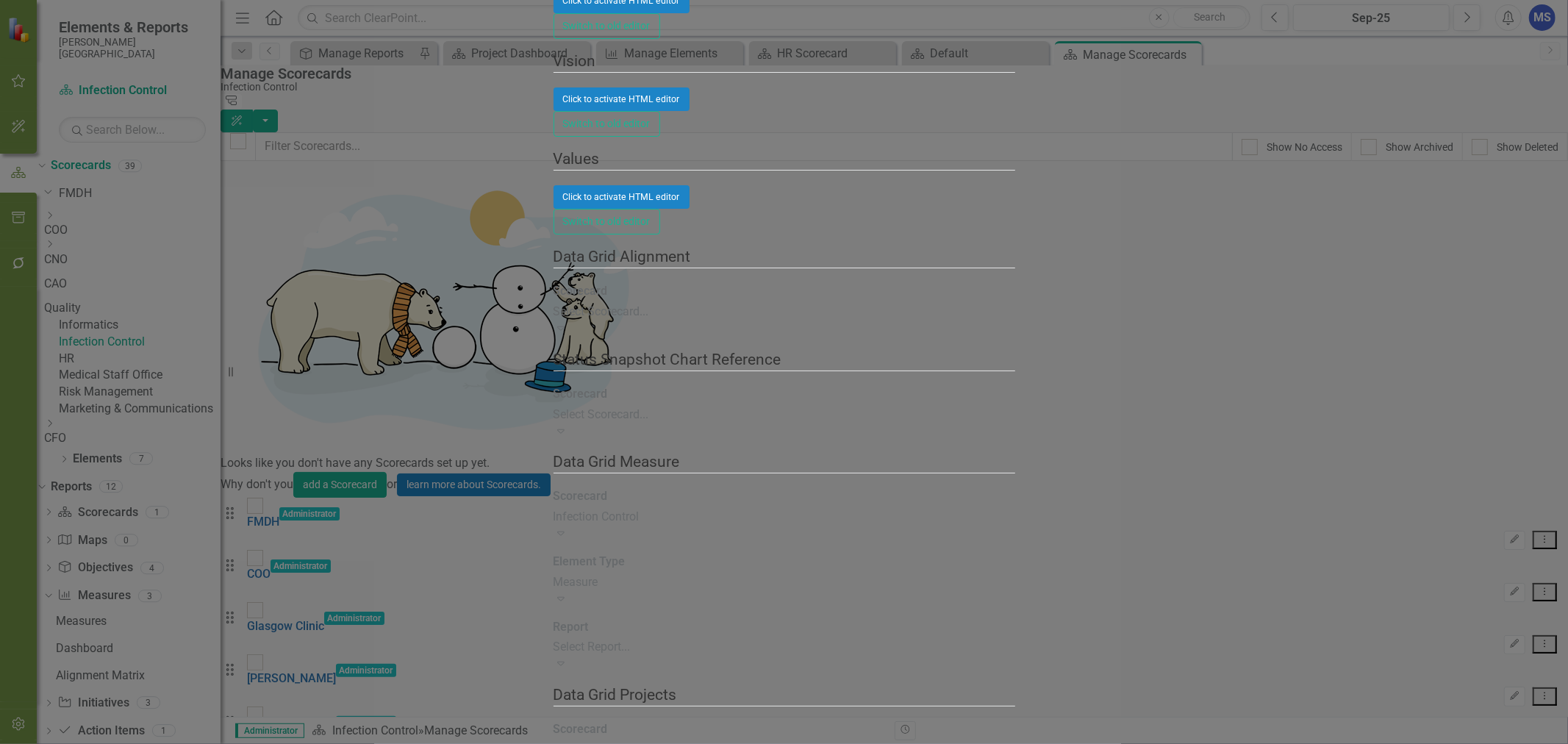
click at [554, 639] on div "Select Report..." at bounding box center [784, 647] width 462 height 17
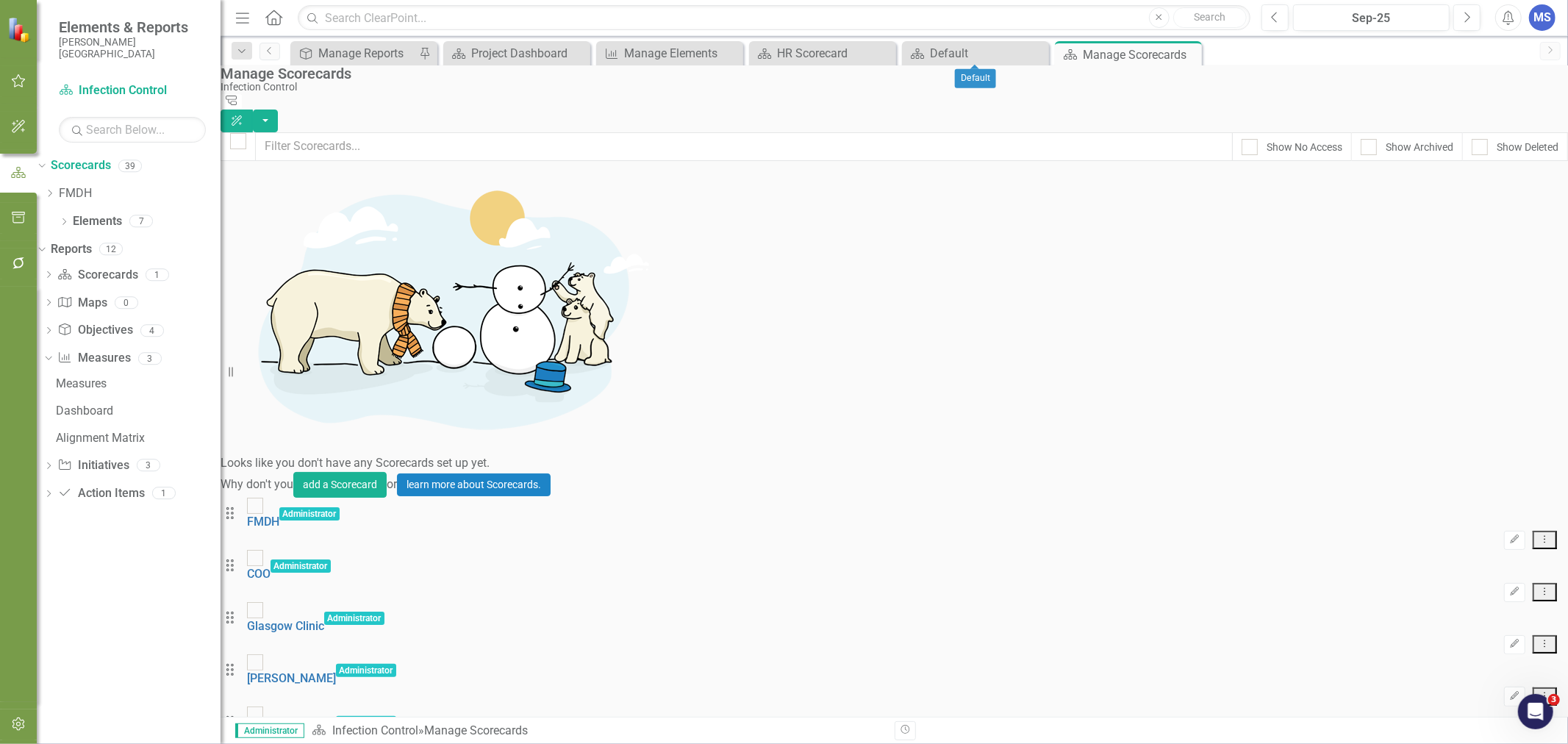
drag, startPoint x: 1033, startPoint y: 52, endPoint x: 1016, endPoint y: 64, distance: 20.8
click at [0, 0] on icon "Close" at bounding box center [0, 0] width 0 height 0
click at [55, 196] on icon "Dropdown" at bounding box center [49, 193] width 11 height 9
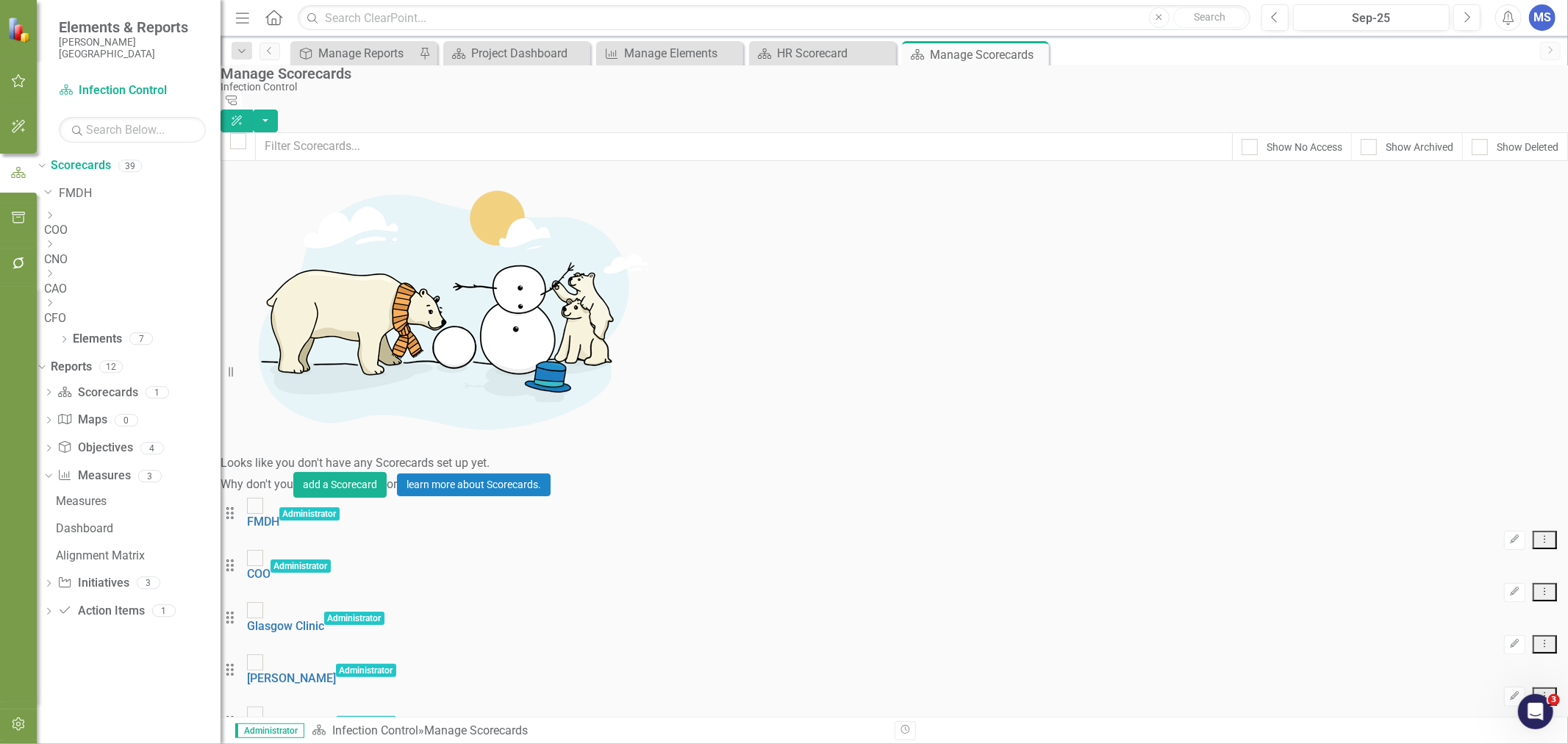
click at [55, 277] on icon "Dropdown" at bounding box center [49, 273] width 11 height 9
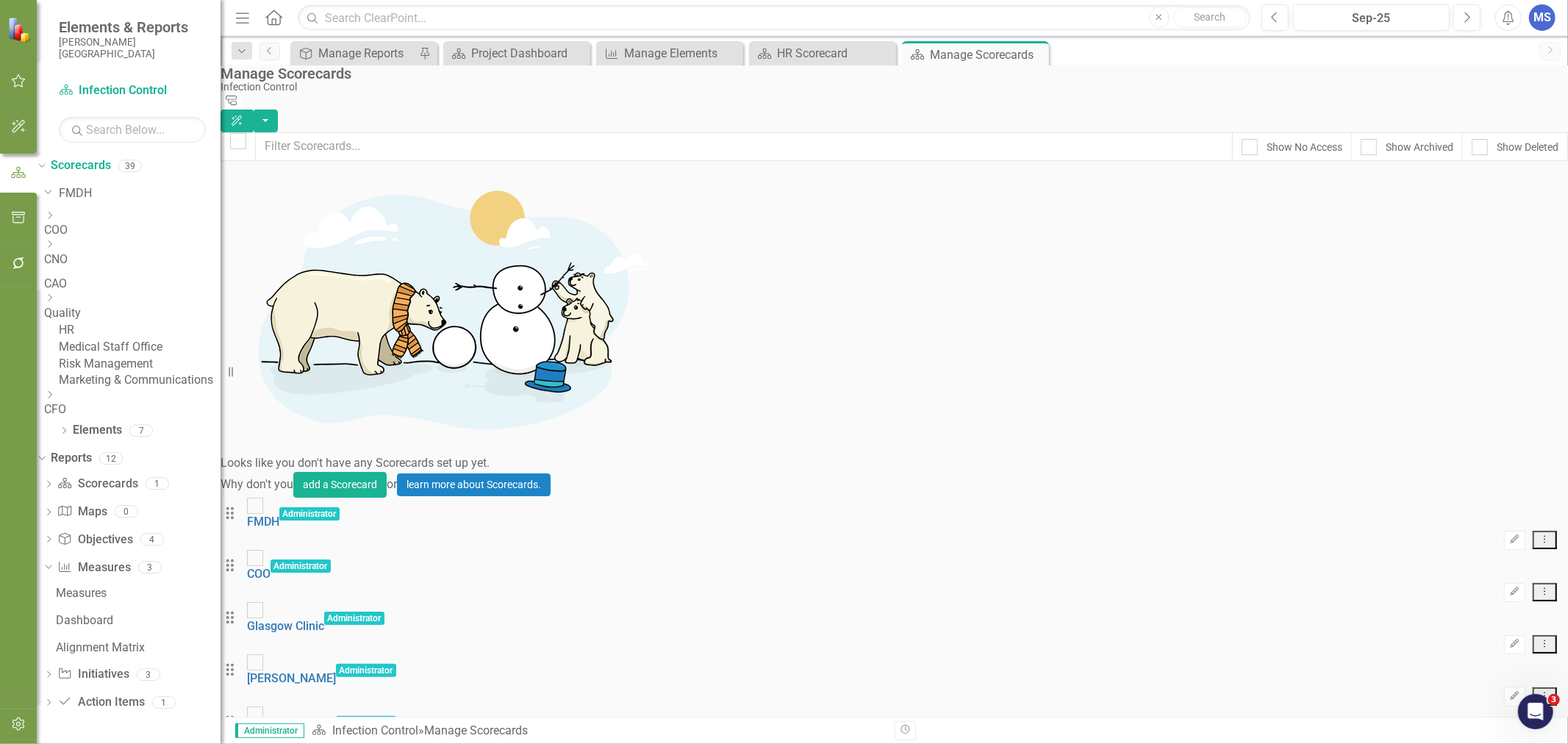
click at [55, 302] on icon "Dropdown" at bounding box center [49, 297] width 11 height 9
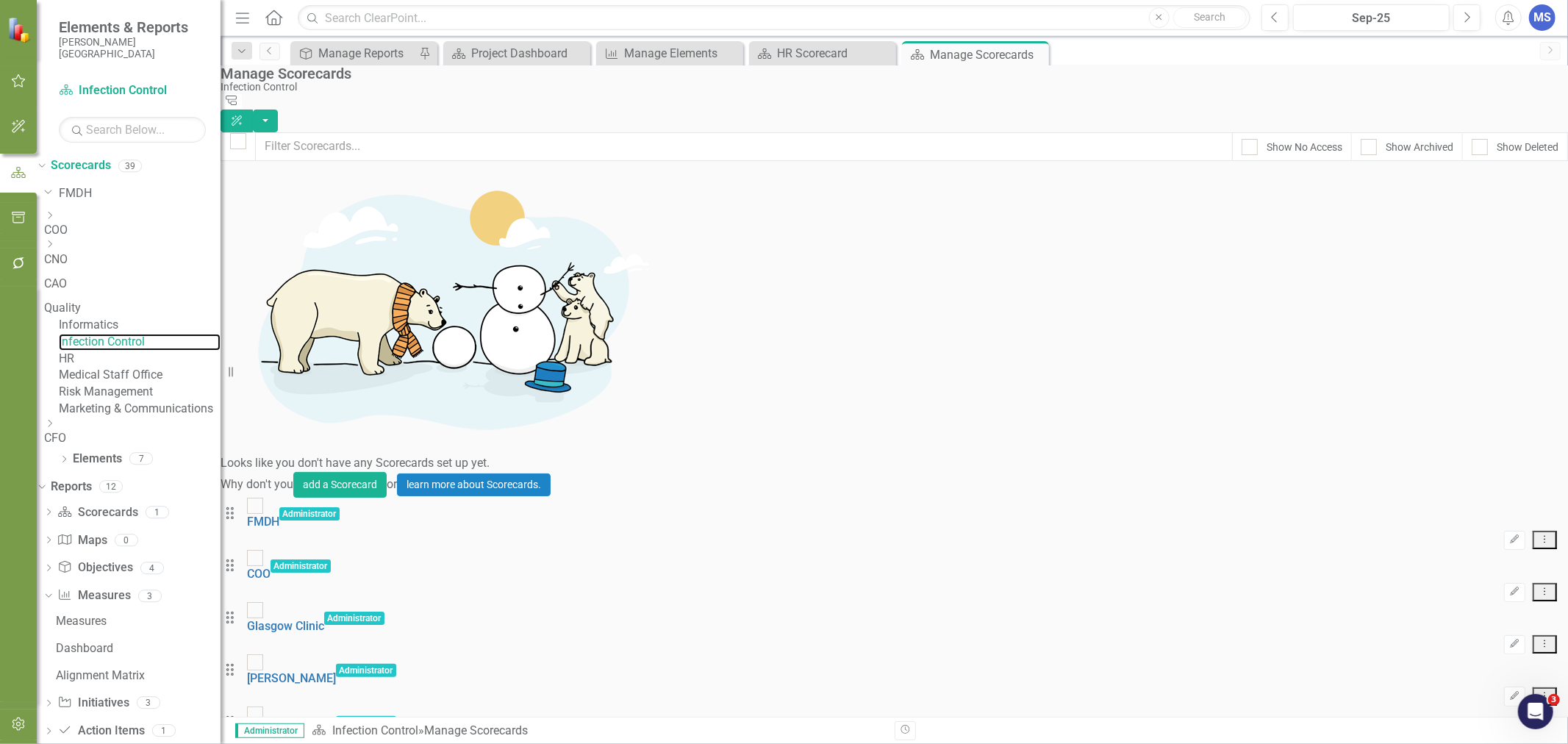
click at [165, 351] on link "Infection Control" at bounding box center [140, 342] width 162 height 17
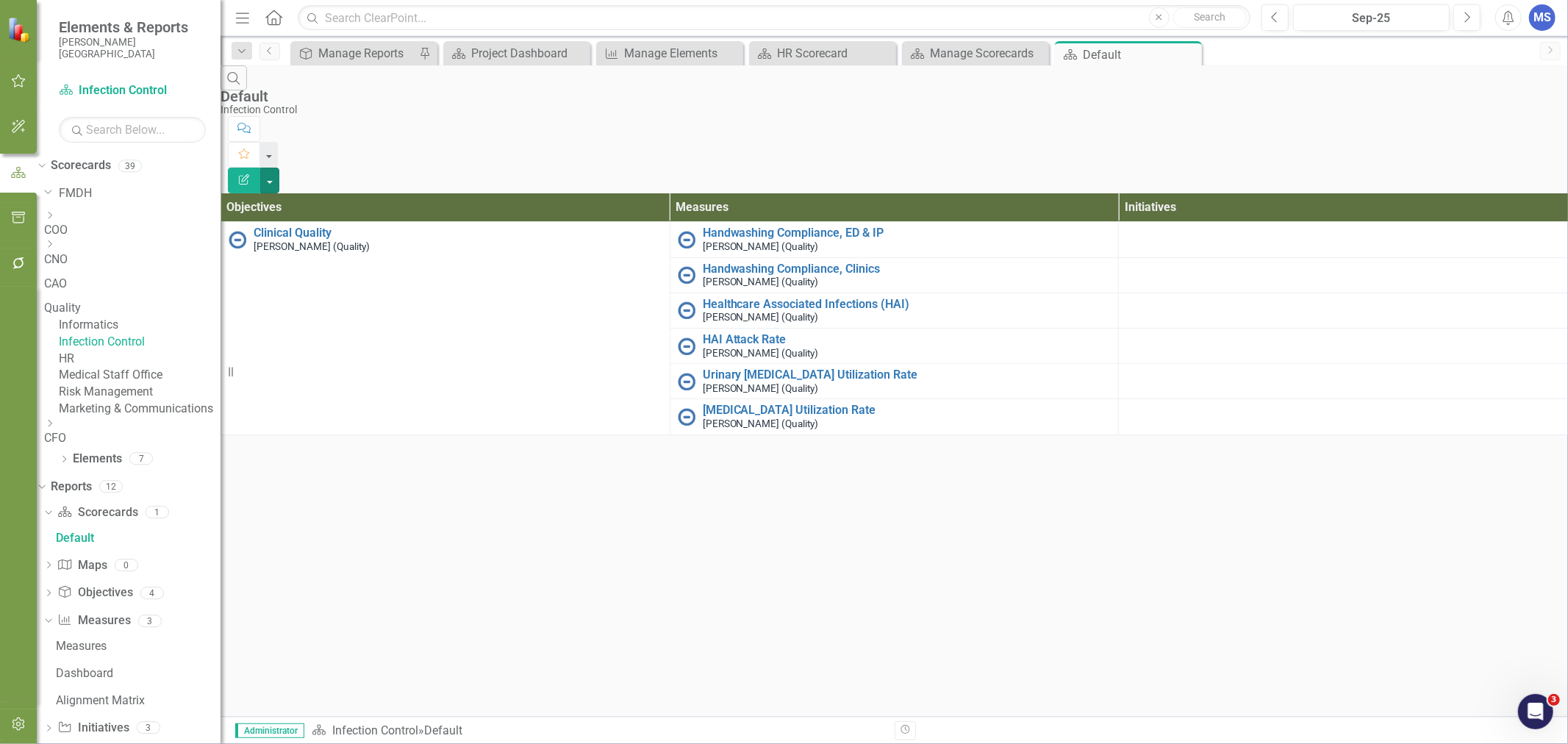
click at [279, 168] on button "button" at bounding box center [269, 180] width 19 height 26
click at [1511, 114] on link "Edit Report Edit Report" at bounding box center [1487, 120] width 116 height 27
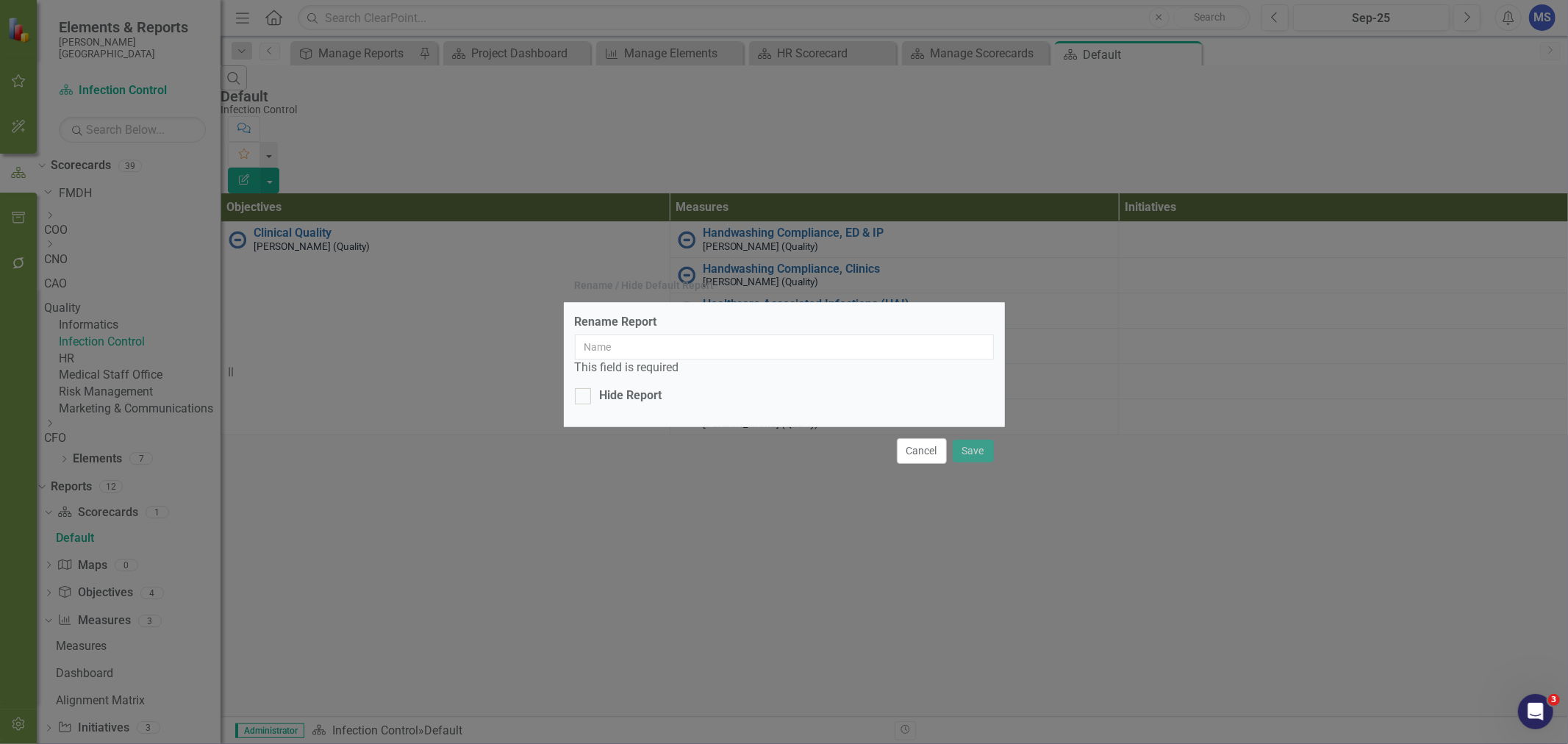
click at [912, 453] on button "Cancel" at bounding box center [921, 451] width 50 height 26
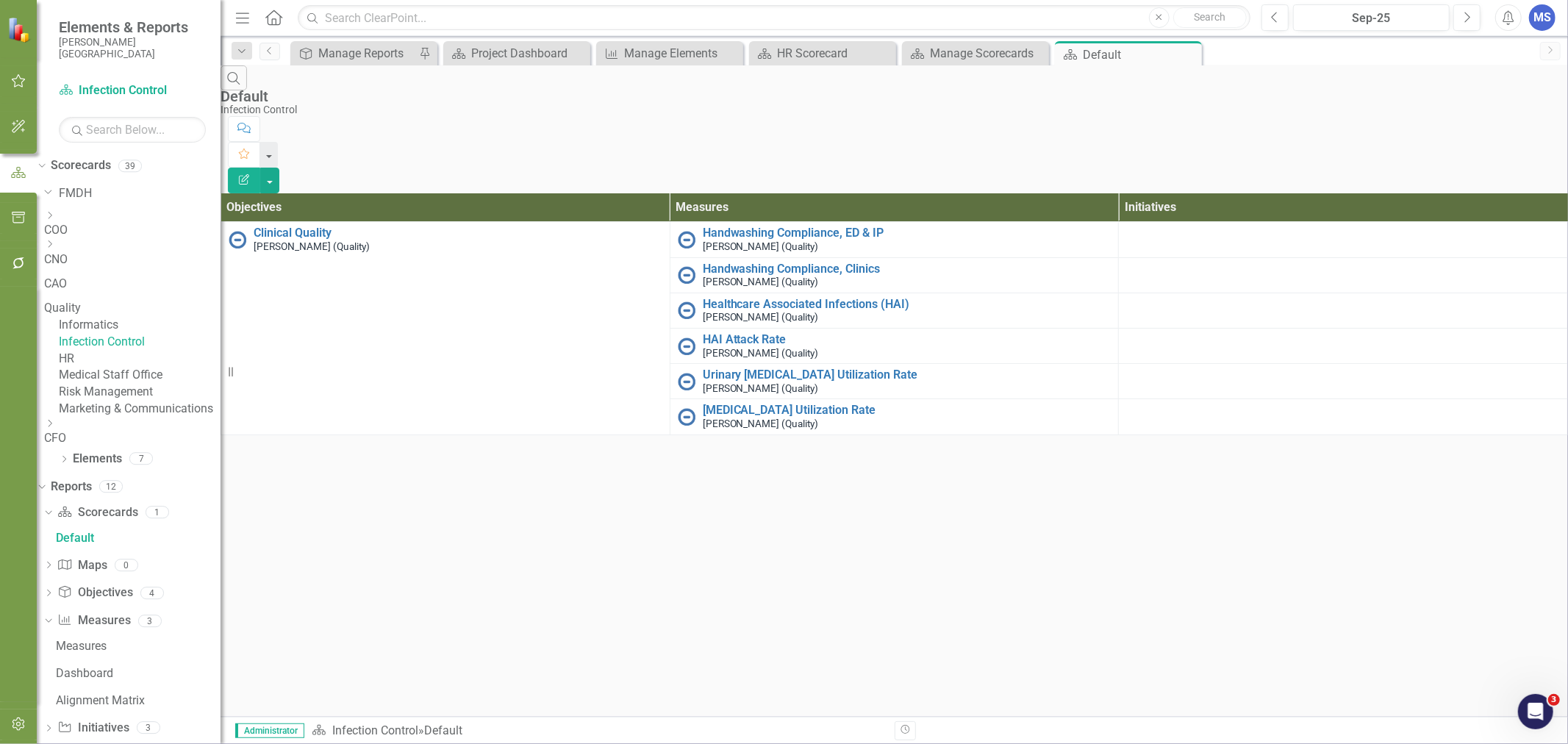
click at [0, 0] on icon "Close" at bounding box center [0, 0] width 0 height 0
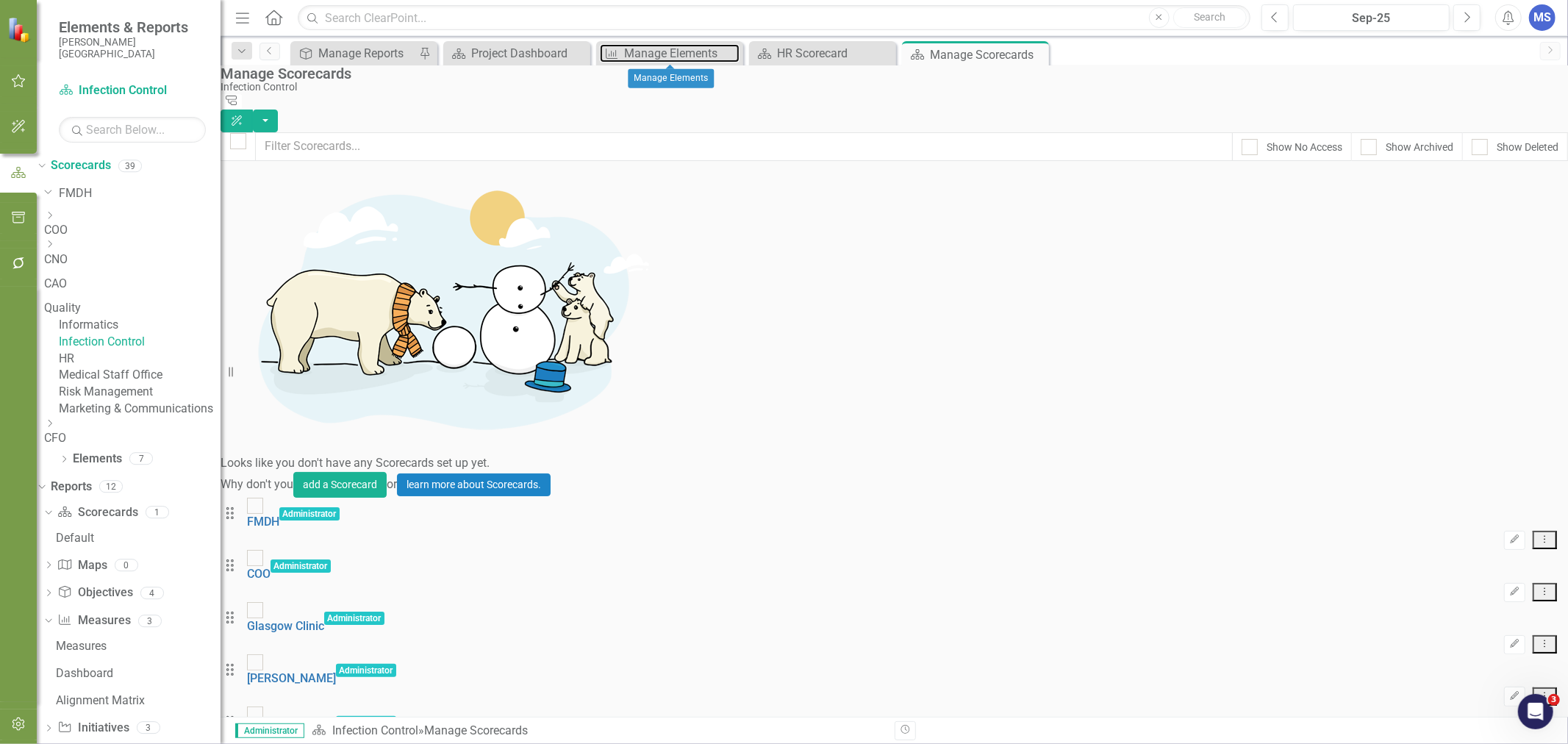
click at [658, 55] on div "Manage Elements" at bounding box center [682, 53] width 116 height 18
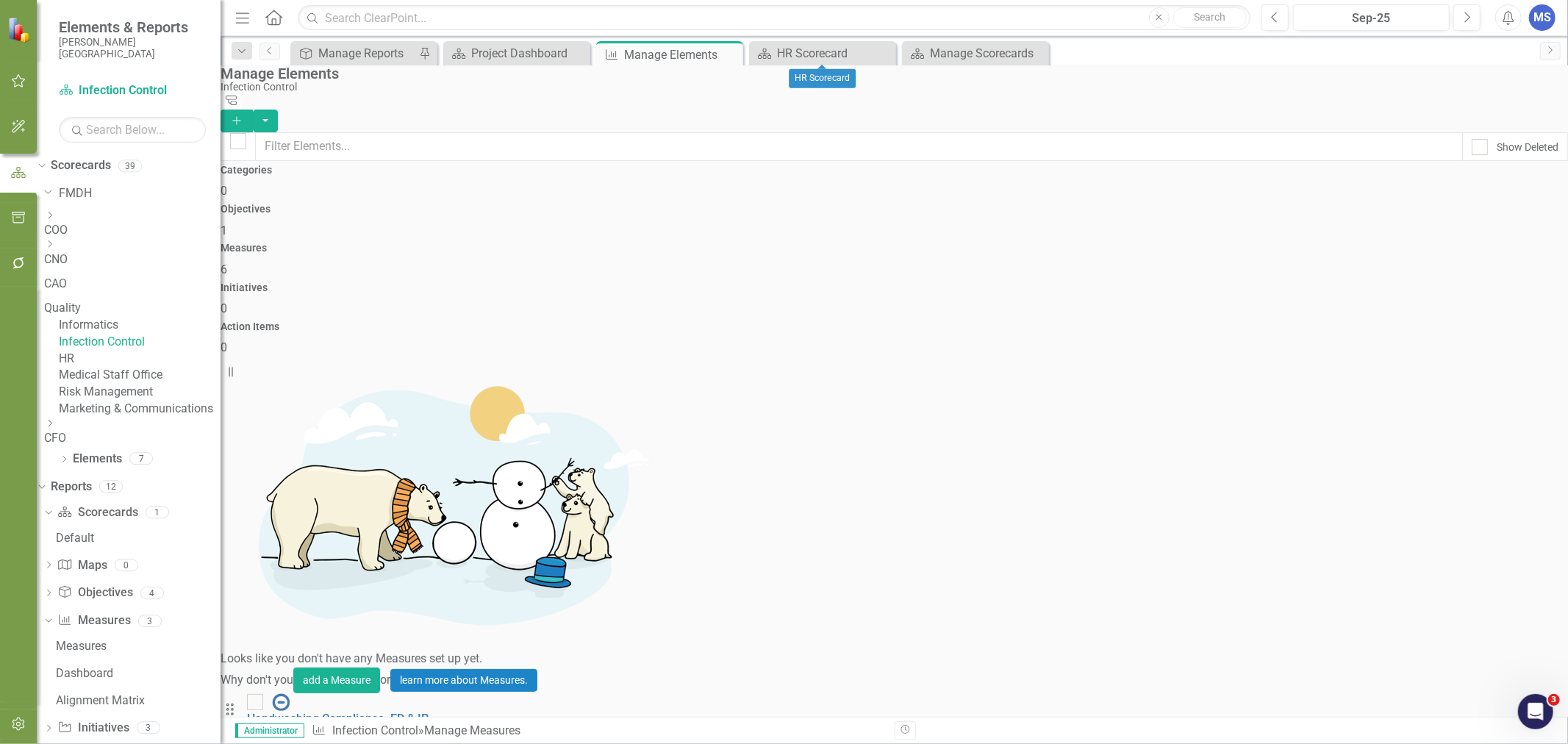
click at [0, 0] on icon "Close" at bounding box center [0, 0] width 0 height 0
click at [829, 48] on div "Manage Scorecards" at bounding box center [835, 53] width 116 height 18
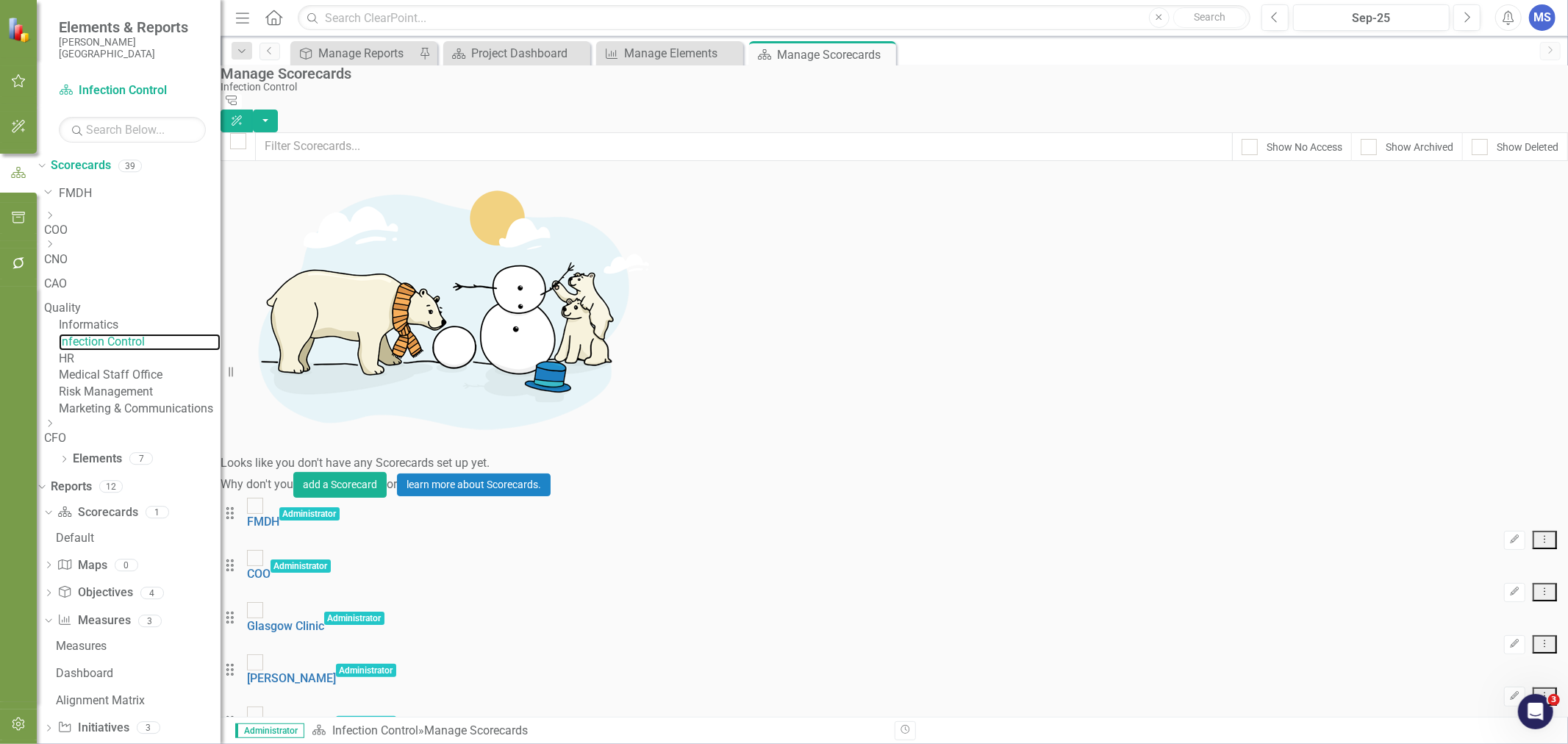
drag, startPoint x: 164, startPoint y: 362, endPoint x: 240, endPoint y: 372, distance: 76.7
click at [164, 351] on link "Infection Control" at bounding box center [140, 342] width 162 height 17
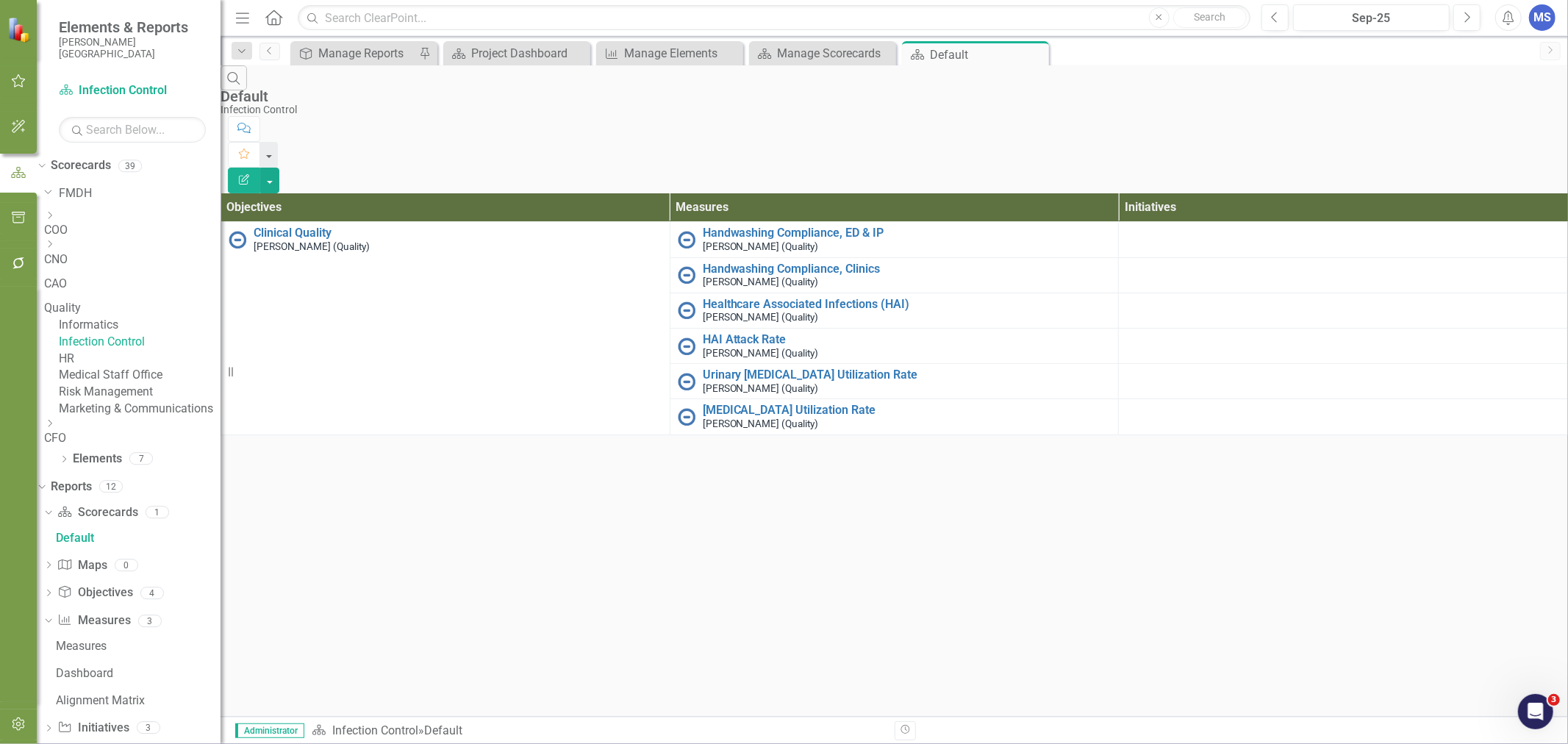
click at [0, 0] on icon at bounding box center [0, 0] width 0 height 0
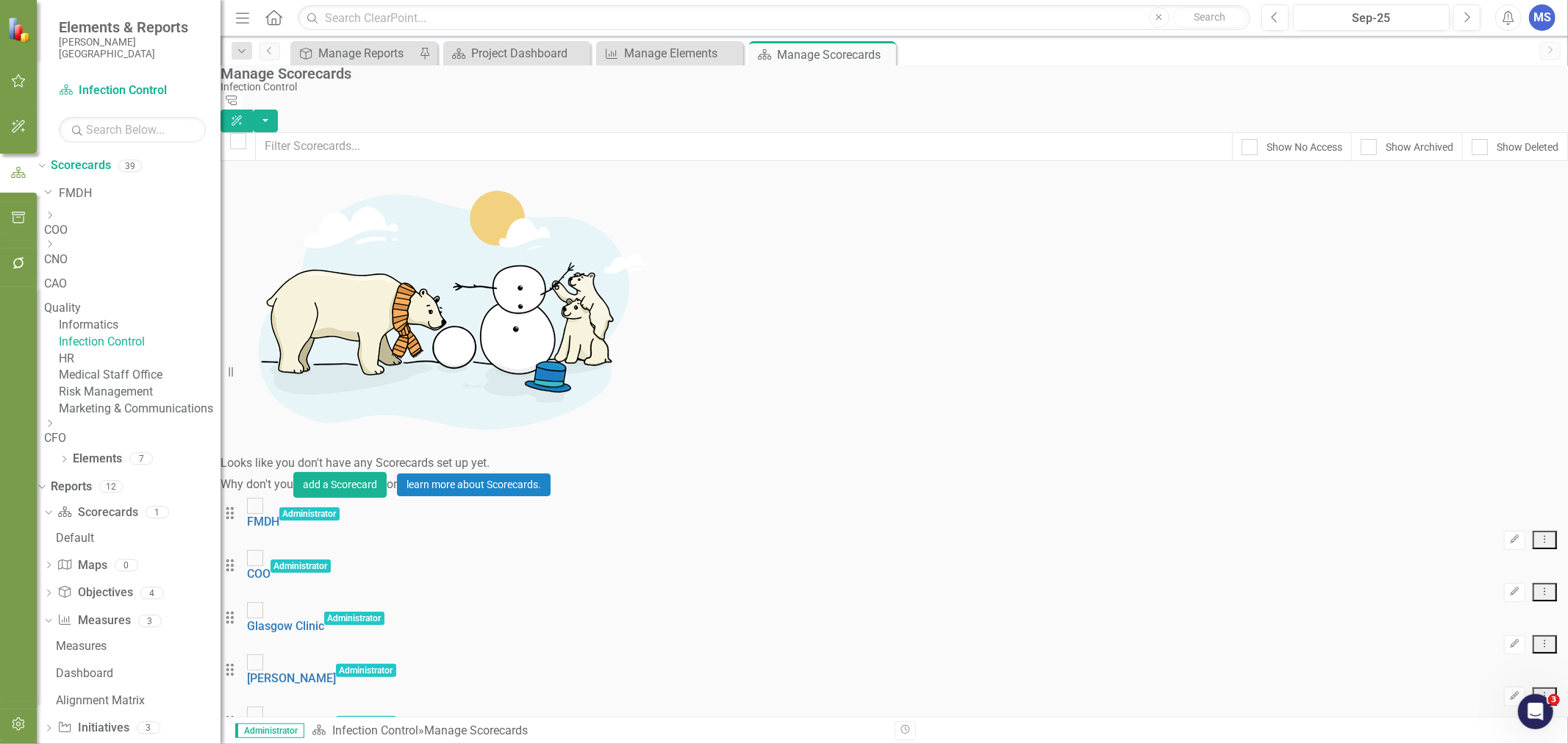
scroll to position [980, 0]
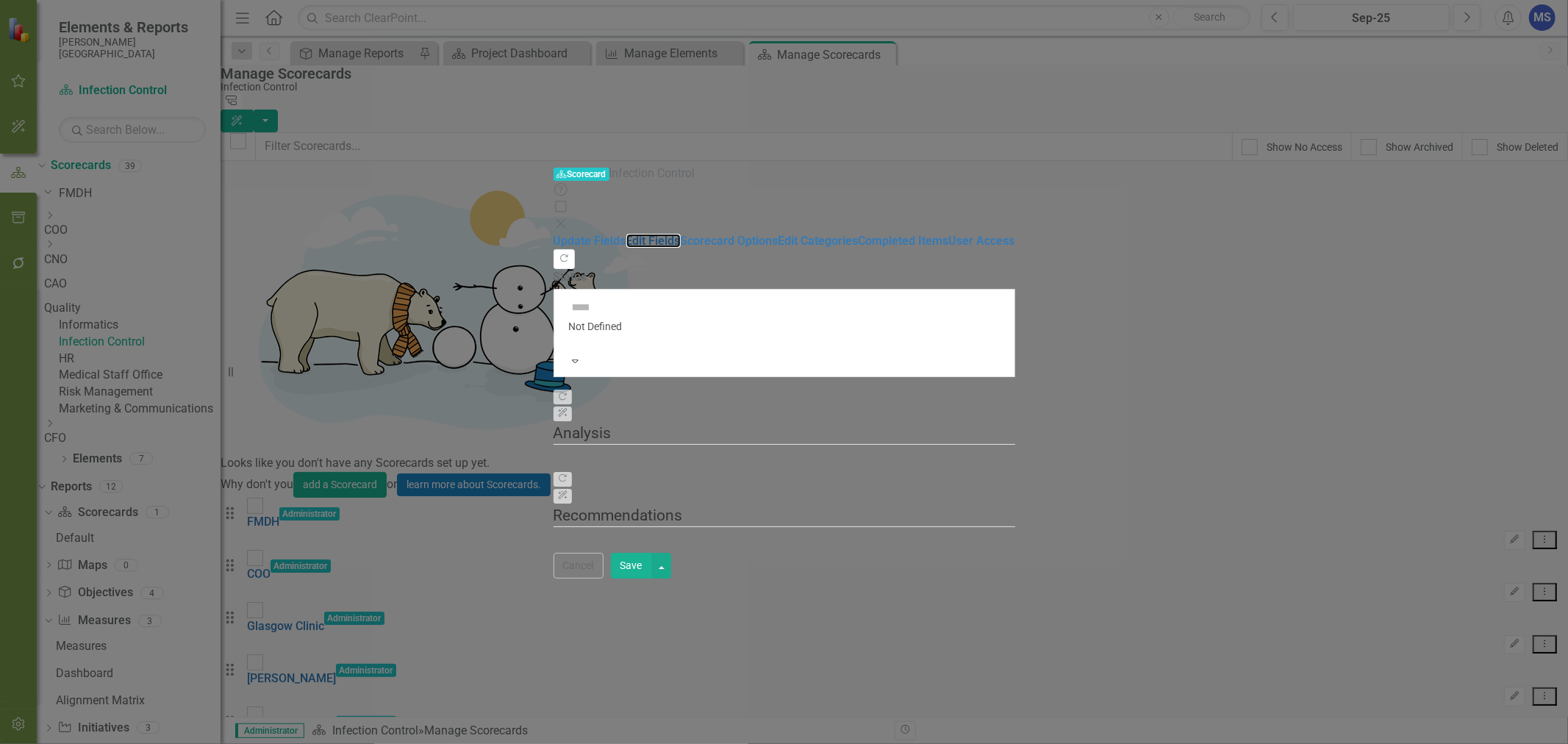
click at [627, 234] on link "Edit Fields" at bounding box center [654, 240] width 54 height 14
